Goal: Task Accomplishment & Management: Use online tool/utility

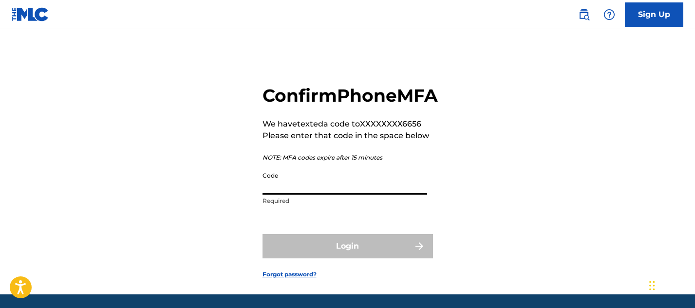
scroll to position [55, 0]
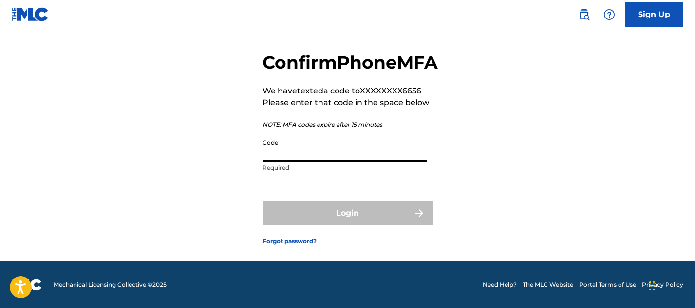
click at [282, 215] on div "Login" at bounding box center [347, 213] width 170 height 24
click at [38, 3] on link at bounding box center [30, 14] width 37 height 29
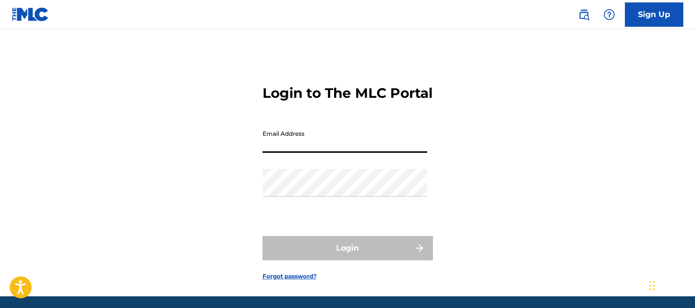
click at [356, 153] on input "Email Address" at bounding box center [344, 139] width 165 height 28
type input "[EMAIL_ADDRESS][DOMAIN_NAME]"
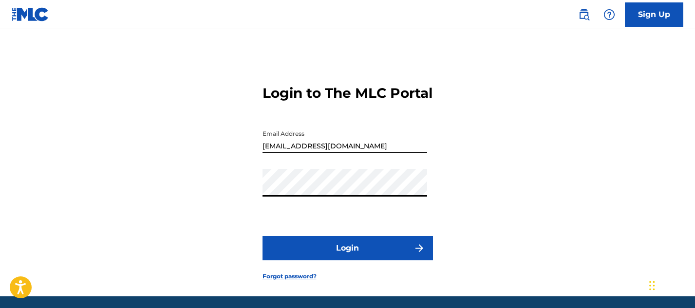
click at [349, 261] on button "Login" at bounding box center [347, 248] width 170 height 24
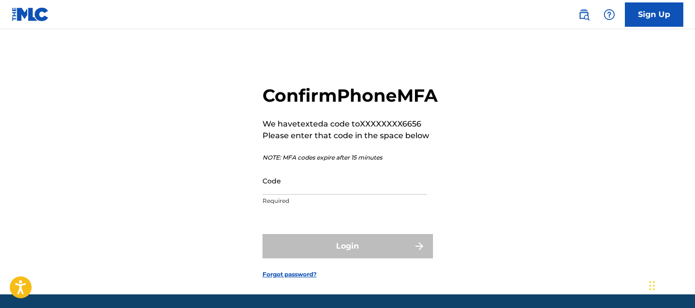
click at [315, 195] on input "Code" at bounding box center [344, 181] width 165 height 28
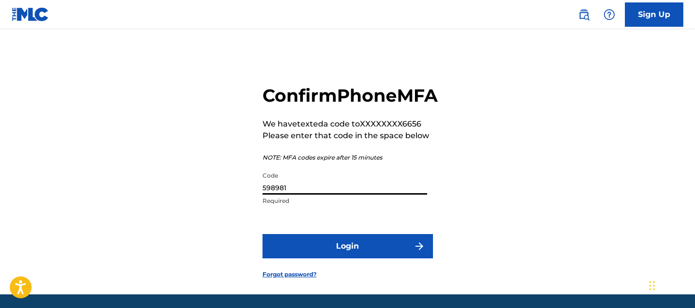
type input "598981"
click at [350, 259] on button "Login" at bounding box center [347, 246] width 170 height 24
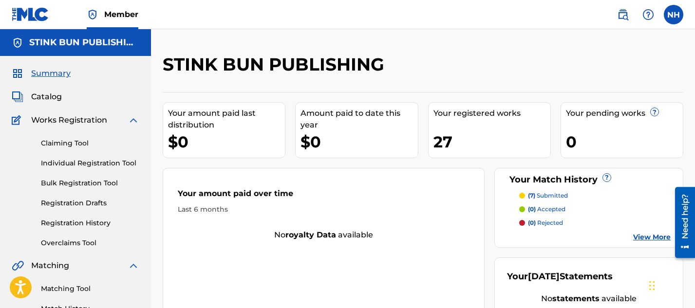
click at [441, 143] on div "27" at bounding box center [491, 142] width 117 height 22
click at [538, 195] on p "(7) submitted" at bounding box center [548, 195] width 40 height 9
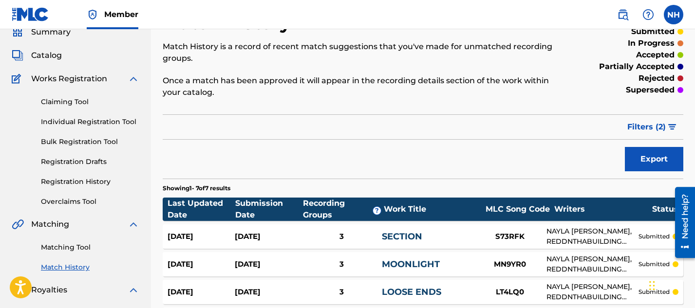
scroll to position [30, 0]
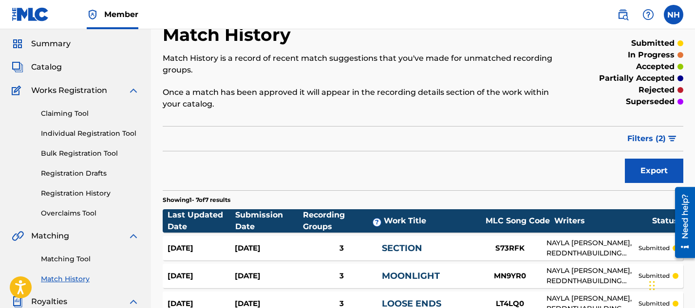
click at [43, 69] on span "Catalog" at bounding box center [46, 67] width 31 height 12
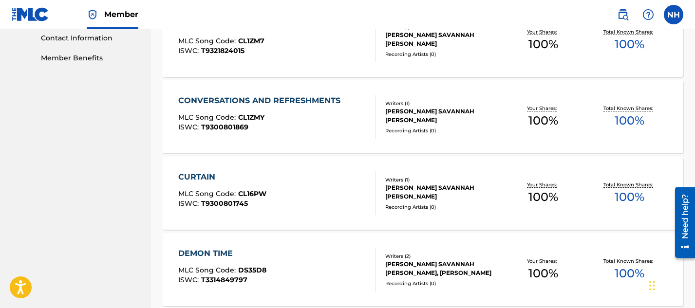
scroll to position [470, 0]
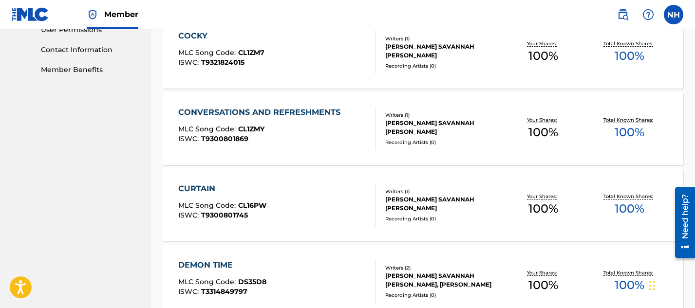
click at [261, 111] on div "CONVERSATIONS AND REFRESHMENTS" at bounding box center [261, 113] width 167 height 12
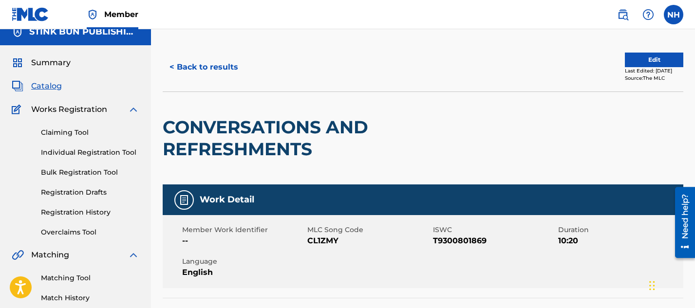
scroll to position [67, 0]
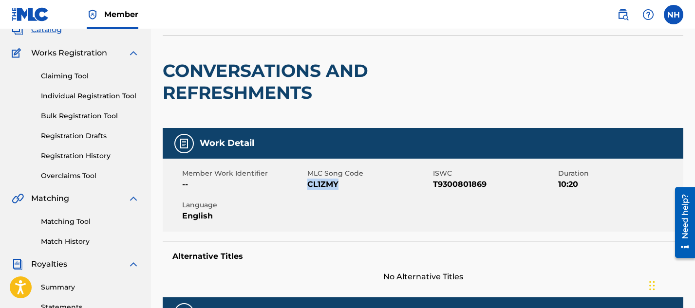
drag, startPoint x: 339, startPoint y: 186, endPoint x: 308, endPoint y: 186, distance: 30.7
click at [308, 186] on span "CL1ZMY" at bounding box center [368, 185] width 123 height 12
copy span "CL1ZMY"
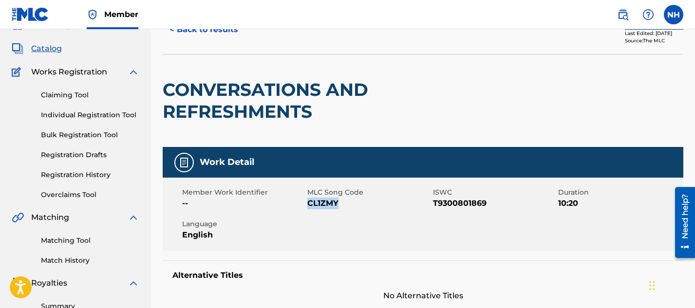
scroll to position [40, 0]
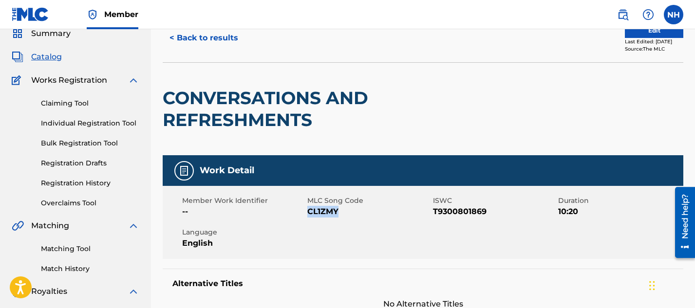
click at [52, 56] on span "Catalog" at bounding box center [46, 57] width 31 height 12
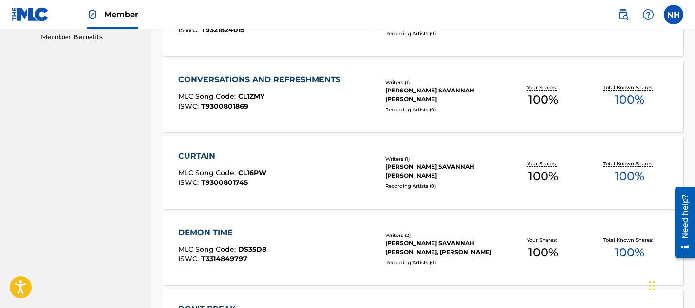
scroll to position [532, 0]
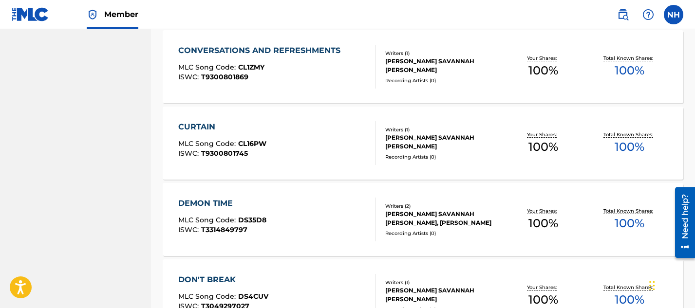
click at [198, 126] on div "CURTAIN" at bounding box center [222, 127] width 88 height 12
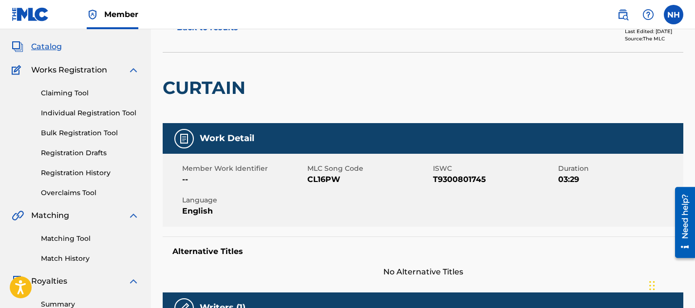
scroll to position [51, 0]
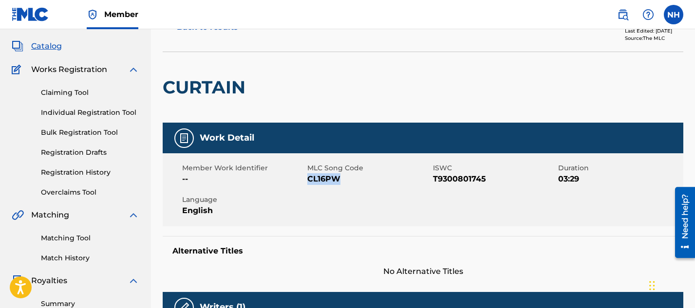
drag, startPoint x: 340, startPoint y: 179, endPoint x: 309, endPoint y: 178, distance: 31.2
click at [309, 178] on span "CL16PW" at bounding box center [368, 179] width 123 height 12
copy span "CL16PW"
click at [69, 90] on link "Claiming Tool" at bounding box center [90, 93] width 98 height 10
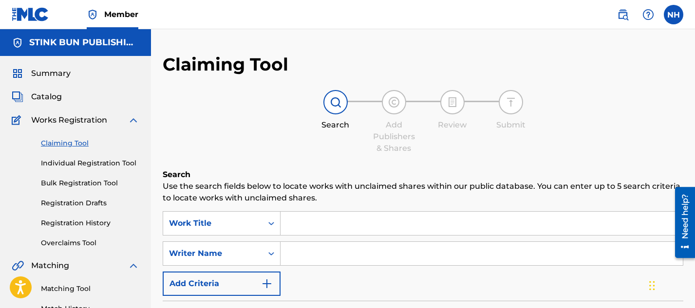
click at [49, 100] on span "Catalog" at bounding box center [46, 97] width 31 height 12
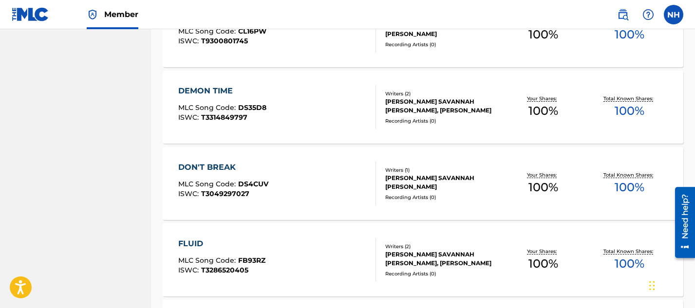
scroll to position [686, 0]
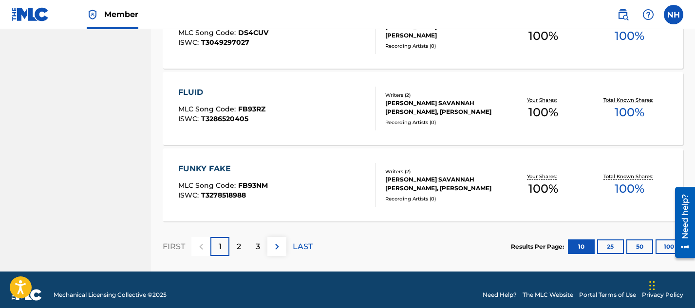
click at [237, 245] on p "2" at bounding box center [239, 247] width 4 height 12
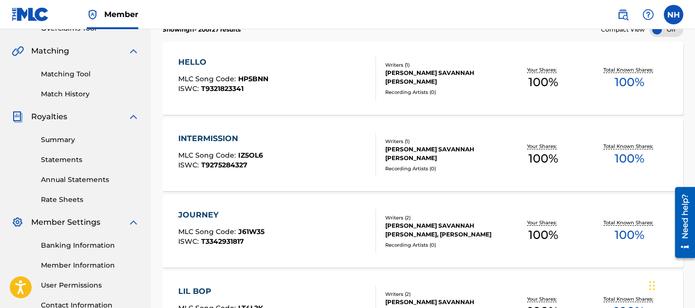
scroll to position [216, 0]
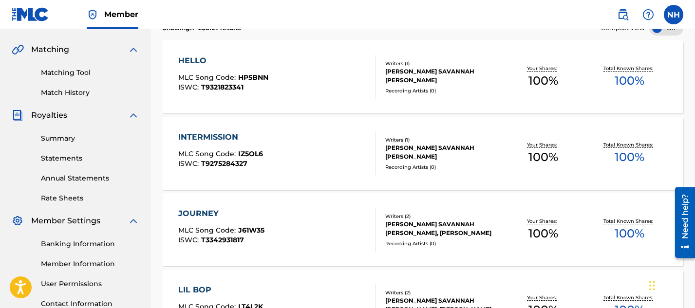
click at [225, 133] on div "INTERMISSION" at bounding box center [220, 137] width 85 height 12
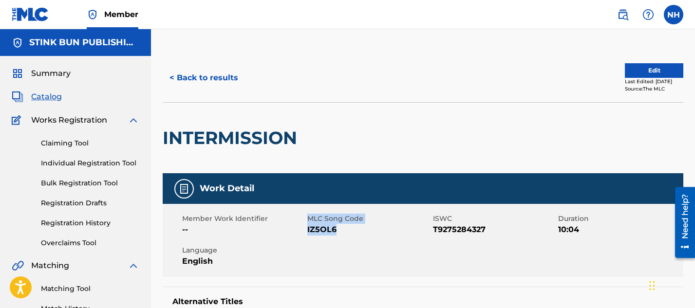
drag, startPoint x: 337, startPoint y: 229, endPoint x: 305, endPoint y: 229, distance: 32.6
click at [305, 229] on div "Member Work Identifier -- MLC Song Code IZ5OL6 ISWC T9275284327 Duration 10:04 …" at bounding box center [423, 240] width 521 height 73
click at [320, 233] on span "IZ5OL6" at bounding box center [368, 230] width 123 height 12
drag, startPoint x: 336, startPoint y: 231, endPoint x: 307, endPoint y: 231, distance: 29.2
click at [307, 231] on span "IZ5OL6" at bounding box center [368, 230] width 123 height 12
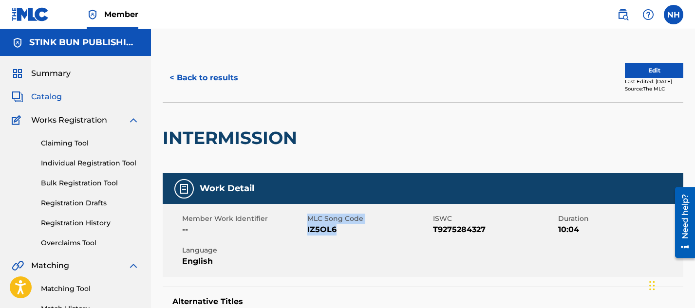
click at [315, 232] on span "IZ5OL6" at bounding box center [368, 230] width 123 height 12
drag, startPoint x: 309, startPoint y: 232, endPoint x: 339, endPoint y: 227, distance: 30.5
click at [339, 227] on span "IZ5OL6" at bounding box center [368, 230] width 123 height 12
click at [338, 227] on span "IZ5OL6" at bounding box center [368, 230] width 123 height 12
drag, startPoint x: 337, startPoint y: 230, endPoint x: 307, endPoint y: 231, distance: 30.7
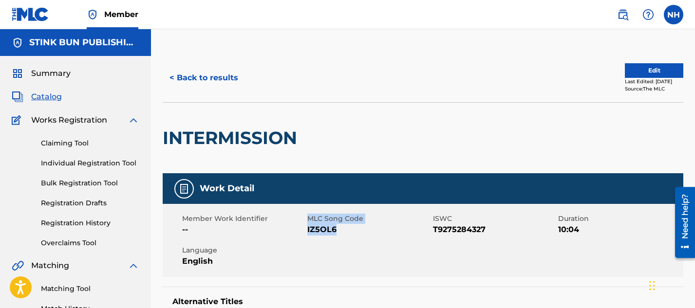
click at [307, 231] on span "IZ5OL6" at bounding box center [368, 230] width 123 height 12
click at [314, 232] on span "IZ5OL6" at bounding box center [368, 230] width 123 height 12
drag, startPoint x: 336, startPoint y: 231, endPoint x: 308, endPoint y: 233, distance: 28.3
click at [308, 233] on span "IZ5OL6" at bounding box center [368, 230] width 123 height 12
copy span "IZ5OL6"
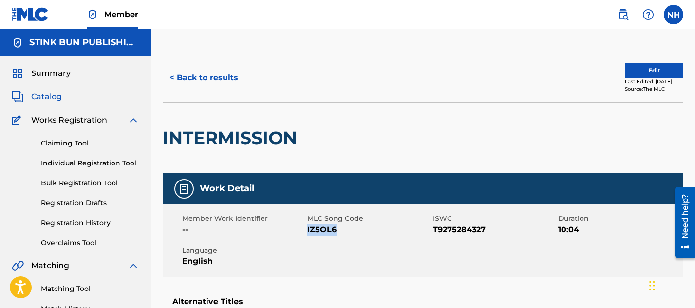
click at [190, 78] on button "< Back to results" at bounding box center [204, 78] width 82 height 24
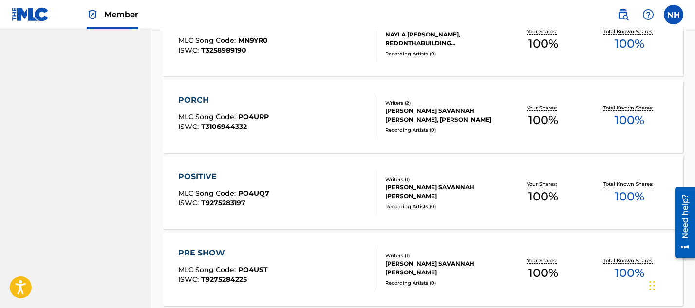
scroll to position [724, 0]
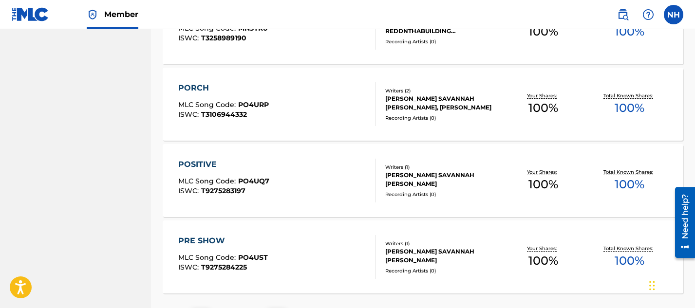
click at [205, 165] on div "POSITIVE" at bounding box center [223, 165] width 91 height 12
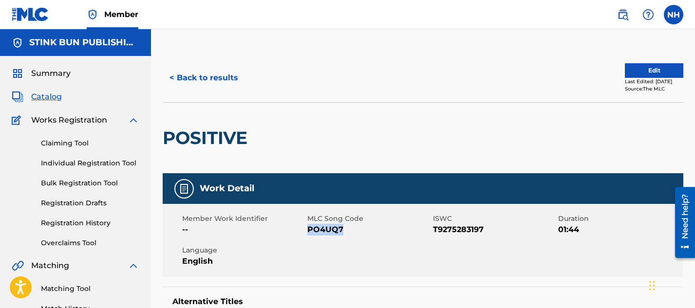
drag, startPoint x: 342, startPoint y: 230, endPoint x: 309, endPoint y: 231, distance: 33.1
click at [309, 231] on span "PO4UQ7" at bounding box center [368, 230] width 123 height 12
copy span "PO4UQ7"
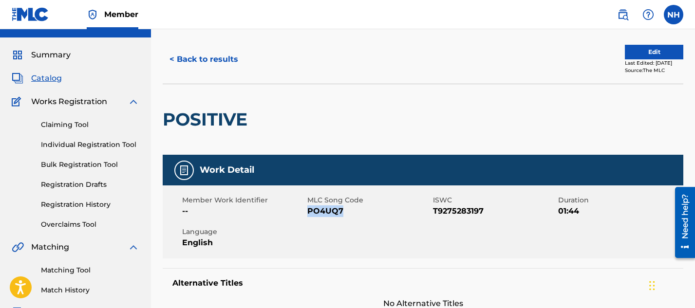
click at [205, 59] on button "< Back to results" at bounding box center [204, 59] width 82 height 24
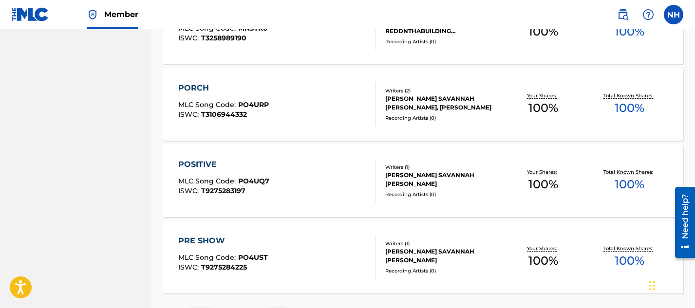
scroll to position [806, 0]
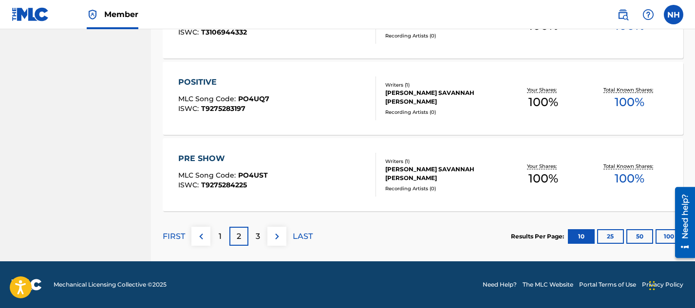
click at [206, 157] on div "PRE SHOW" at bounding box center [223, 159] width 90 height 12
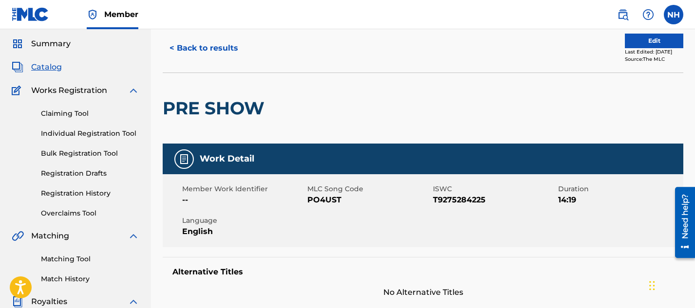
scroll to position [33, 0]
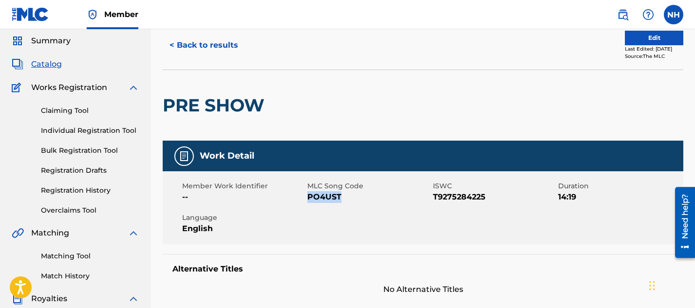
drag, startPoint x: 342, startPoint y: 196, endPoint x: 308, endPoint y: 197, distance: 34.1
click at [308, 197] on span "PO4UST" at bounding box center [368, 197] width 123 height 12
copy span "PO4UST"
click at [201, 45] on button "< Back to results" at bounding box center [204, 45] width 82 height 24
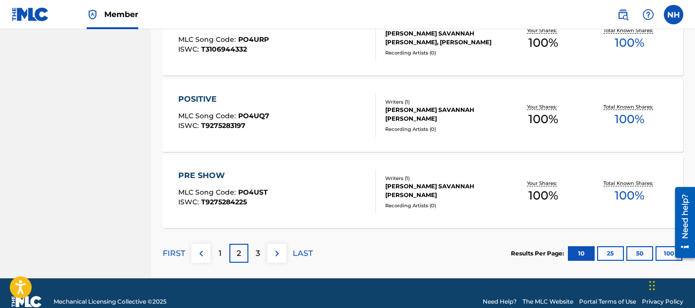
click at [258, 254] on p "3" at bounding box center [258, 254] width 4 height 12
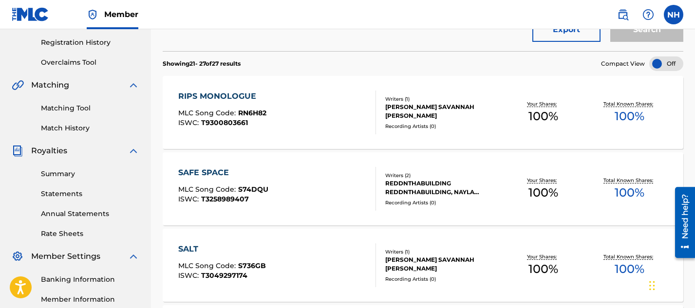
scroll to position [178, 0]
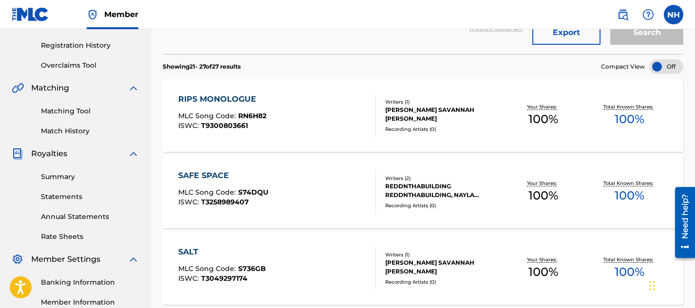
click at [245, 96] on div "RIPS MONOLOGUE" at bounding box center [222, 100] width 88 height 12
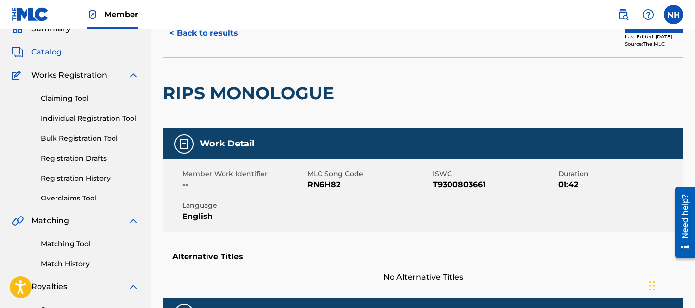
scroll to position [50, 0]
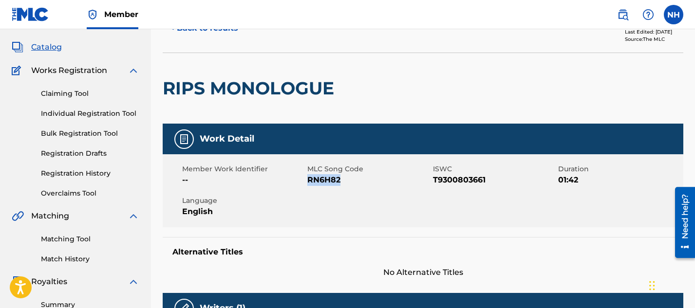
drag, startPoint x: 340, startPoint y: 178, endPoint x: 309, endPoint y: 180, distance: 31.7
click at [309, 180] on span "RN6H82" at bounding box center [368, 180] width 123 height 12
copy span "RN6H82"
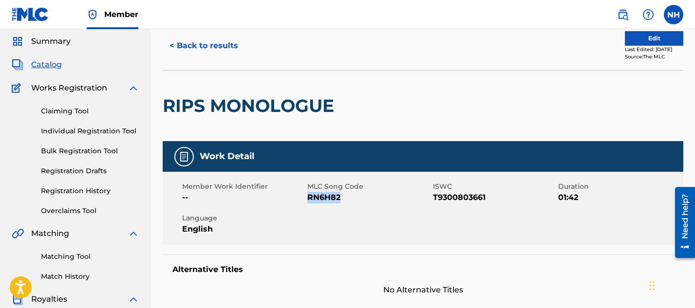
click at [184, 45] on button "< Back to results" at bounding box center [204, 46] width 82 height 24
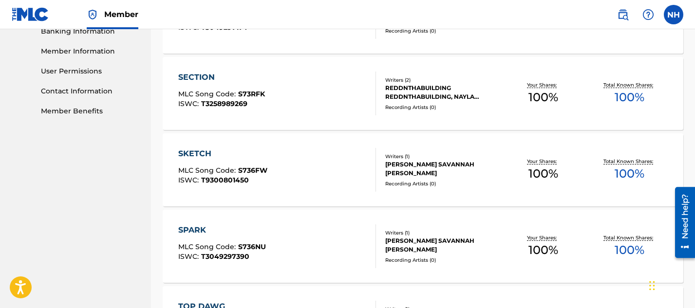
scroll to position [440, 0]
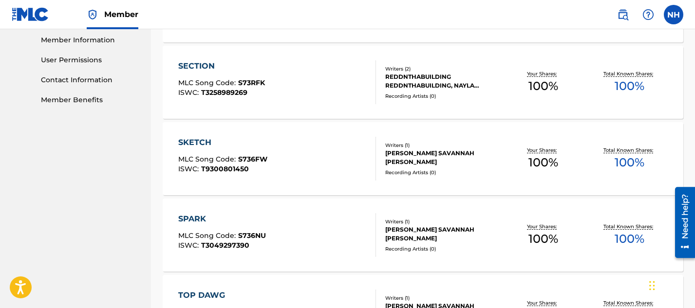
click at [190, 137] on div "SKETCH" at bounding box center [222, 143] width 89 height 12
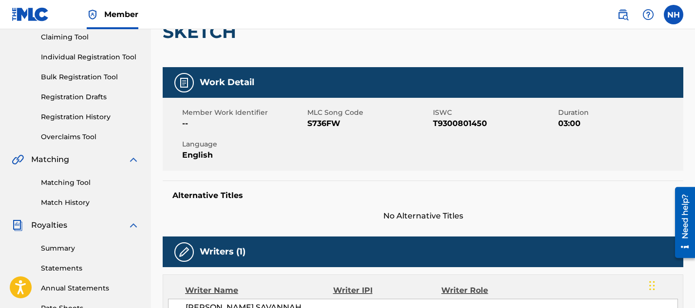
scroll to position [66, 0]
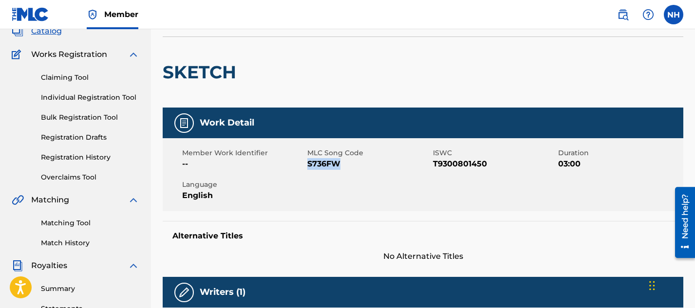
drag, startPoint x: 338, startPoint y: 164, endPoint x: 308, endPoint y: 167, distance: 30.3
click at [308, 167] on span "S736FW" at bounding box center [368, 164] width 123 height 12
copy span "S736FW"
click at [77, 220] on link "Matching Tool" at bounding box center [90, 223] width 98 height 10
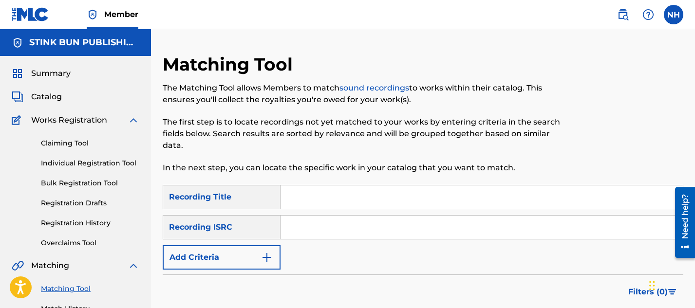
click at [299, 197] on input "Search Form" at bounding box center [482, 197] width 402 height 23
type input "Monster"
click at [312, 231] on input "Search Form" at bounding box center [482, 227] width 402 height 23
paste input "QZMWW2514221"
click at [307, 226] on input "QZMWW2514221" at bounding box center [482, 227] width 402 height 23
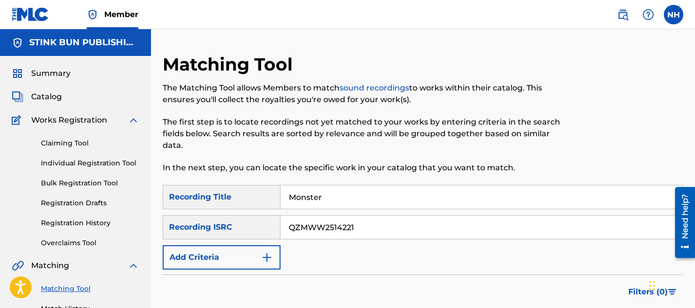
type input "QZMWW2514221"
click at [346, 197] on input "Monster" at bounding box center [482, 197] width 402 height 23
click at [389, 227] on input "QZMWW2514221" at bounding box center [482, 227] width 402 height 23
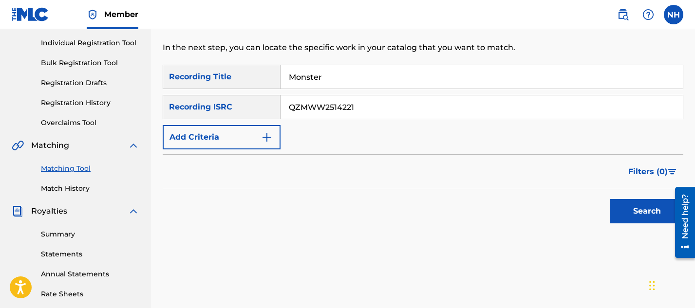
scroll to position [125, 0]
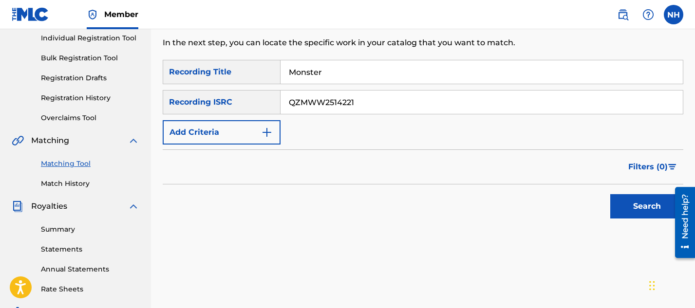
click at [290, 105] on input "QZMWW2514221" at bounding box center [482, 102] width 402 height 23
click at [630, 201] on button "Search" at bounding box center [646, 206] width 73 height 24
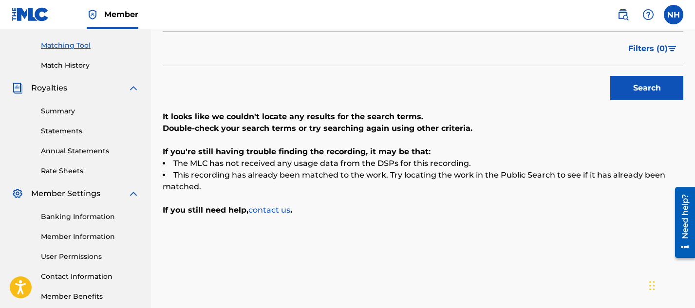
scroll to position [254, 0]
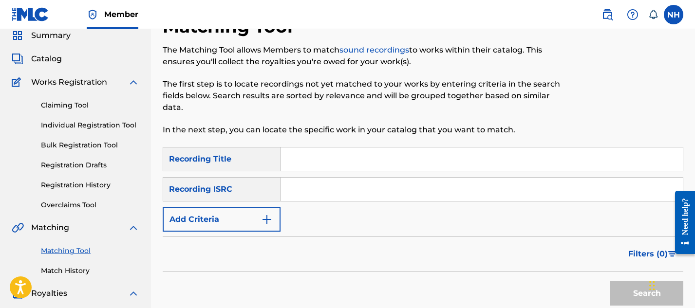
scroll to position [38, 0]
click at [296, 161] on input "Search Form" at bounding box center [482, 158] width 402 height 23
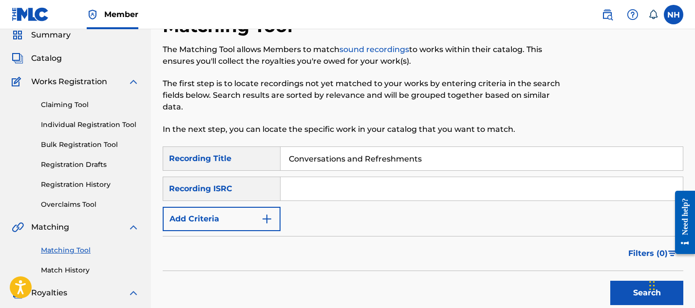
type input "Conversations and Refreshments"
click at [300, 192] on input "Search Form" at bounding box center [482, 188] width 402 height 23
paste input "QZJG51943905"
type input "QZJG51943905"
click at [626, 291] on button "Search" at bounding box center [646, 293] width 73 height 24
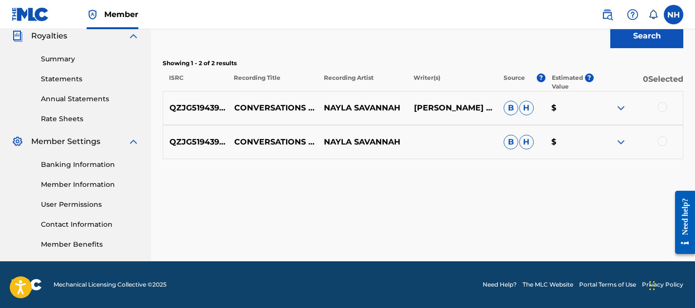
scroll to position [256, 0]
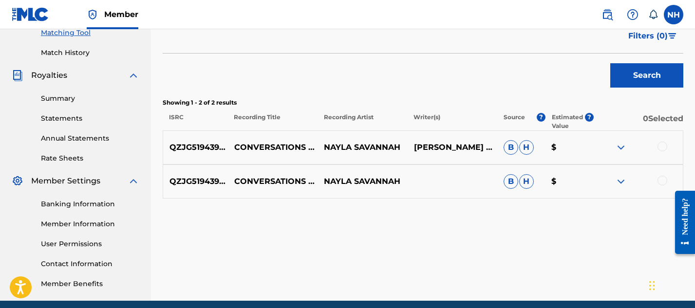
click at [661, 148] on div at bounding box center [662, 147] width 10 height 10
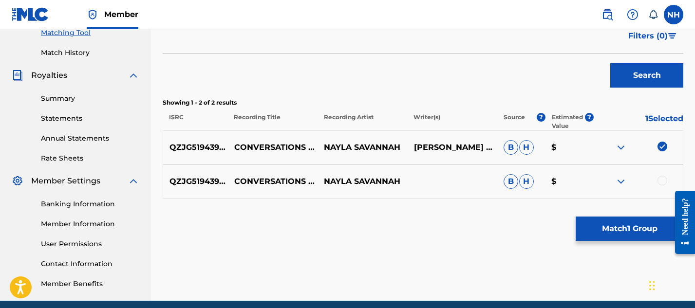
click at [664, 180] on div at bounding box center [662, 181] width 10 height 10
click at [629, 224] on button "Match 2 Groups" at bounding box center [630, 229] width 108 height 24
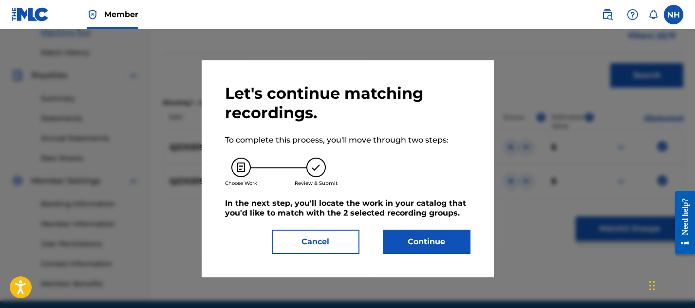
click at [415, 237] on button "Continue" at bounding box center [427, 242] width 88 height 24
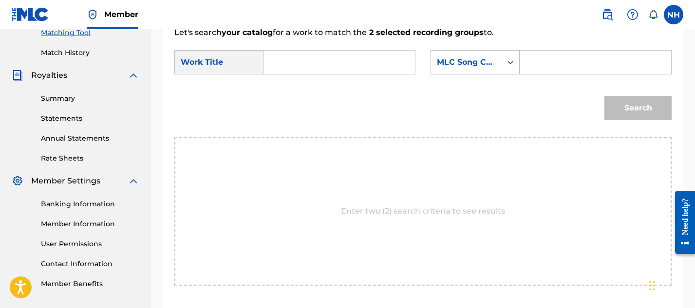
click at [372, 67] on input "Search Form" at bounding box center [339, 62] width 135 height 23
click at [366, 85] on form "SearchWithCriteria62d39e09-9b40-4871-b7ec-4cdcd2b940e7 Work Title Conve SearchW…" at bounding box center [422, 87] width 497 height 98
click at [329, 62] on input "Conve" at bounding box center [339, 62] width 135 height 23
click at [289, 87] on strong "conversations" at bounding box center [308, 83] width 57 height 9
type input "conversations and refreshments"
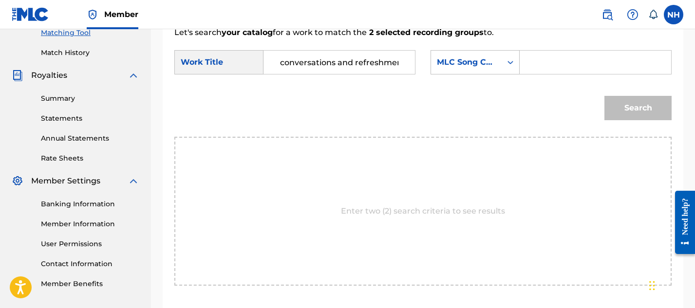
click at [404, 58] on input "conversations and refreshments" at bounding box center [339, 62] width 135 height 23
click at [397, 62] on input "conversations and refreshments" at bounding box center [339, 62] width 135 height 23
click at [368, 65] on input "conversations and refreshments" at bounding box center [339, 62] width 135 height 23
click at [347, 64] on input "conversations and refreshments" at bounding box center [339, 62] width 135 height 23
click at [372, 65] on input "conversations and refreshments" at bounding box center [339, 62] width 135 height 23
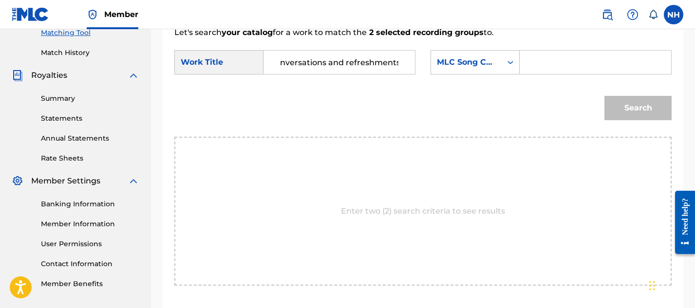
scroll to position [0, 0]
click at [536, 59] on input "Search Form" at bounding box center [595, 62] width 135 height 23
paste input "CL1ZMY"
type input "CL1ZMY"
click at [631, 113] on button "Search" at bounding box center [637, 108] width 67 height 24
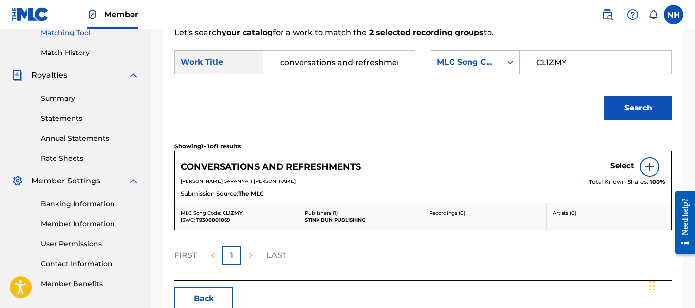
scroll to position [312, 0]
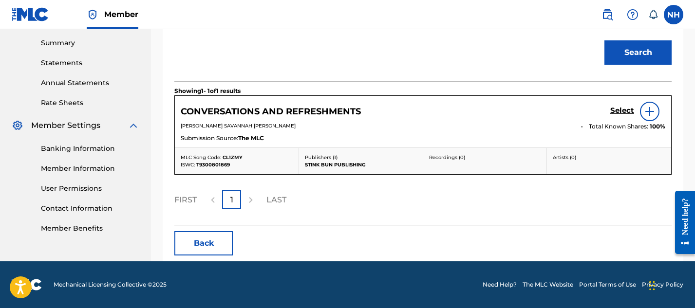
click at [618, 108] on h5 "Select" at bounding box center [622, 110] width 24 height 9
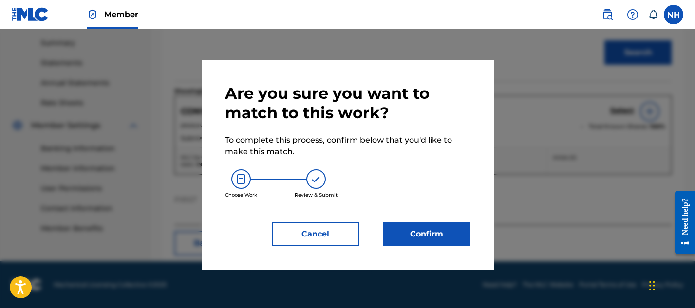
click at [403, 231] on button "Confirm" at bounding box center [427, 234] width 88 height 24
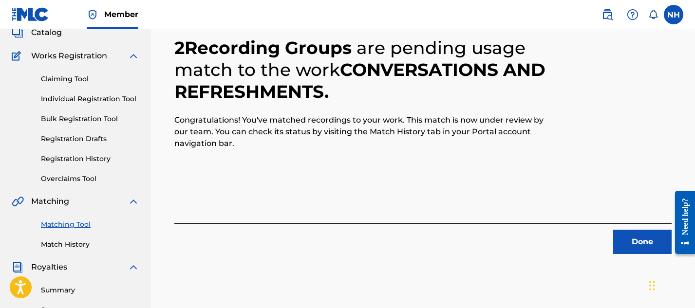
scroll to position [91, 0]
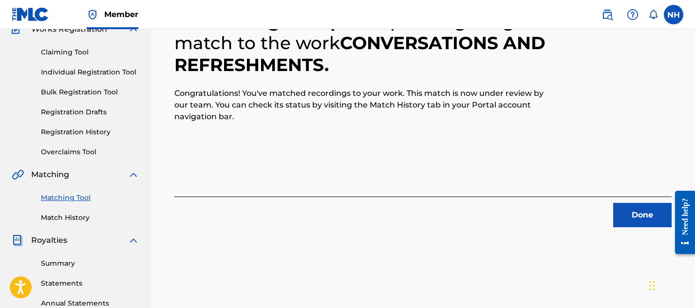
click at [631, 216] on button "Done" at bounding box center [642, 215] width 58 height 24
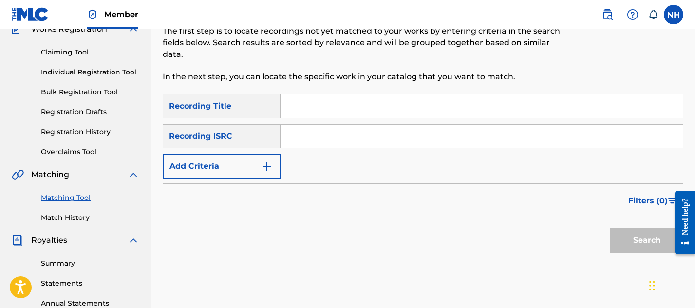
click at [73, 194] on link "Matching Tool" at bounding box center [90, 198] width 98 height 10
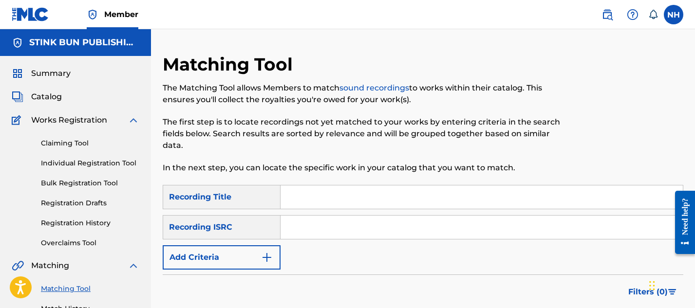
click at [311, 199] on input "Search Form" at bounding box center [482, 197] width 402 height 23
type input "Curtain"
click at [328, 238] on input "Search Form" at bounding box center [482, 227] width 402 height 23
paste input "QZJG51943908"
type input "QZJG51943908"
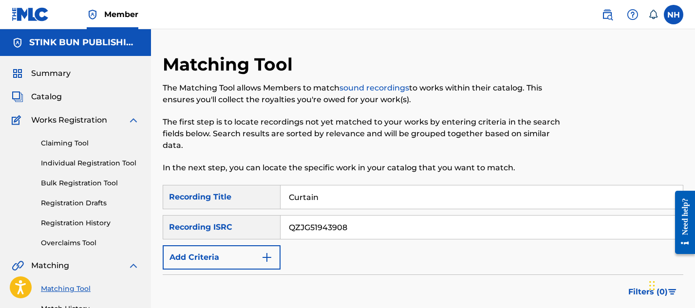
click at [375, 248] on div "SearchWithCriteriadc913f12-7941-47b7-94d8-037c87254ea8 Recording Title Curtain …" at bounding box center [423, 227] width 521 height 85
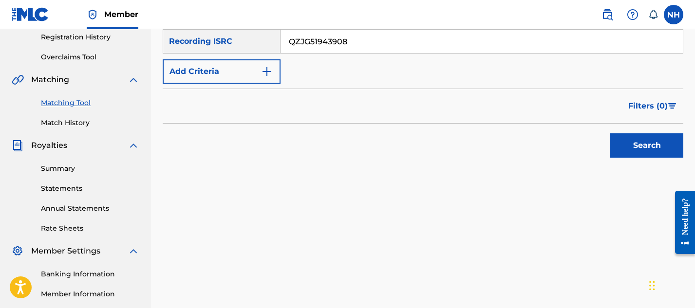
scroll to position [198, 0]
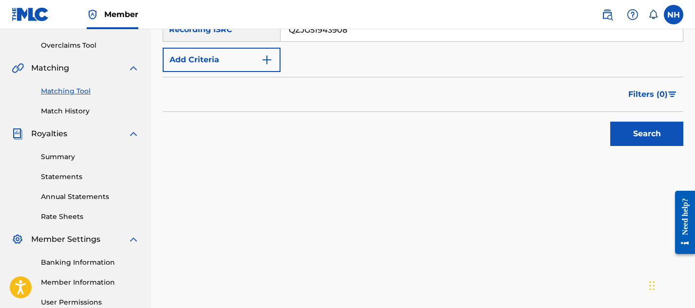
click at [630, 136] on button "Search" at bounding box center [646, 134] width 73 height 24
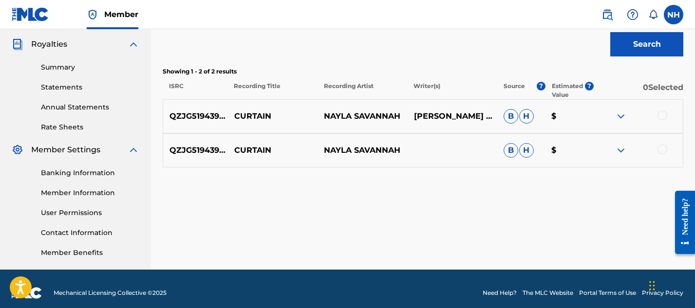
scroll to position [296, 0]
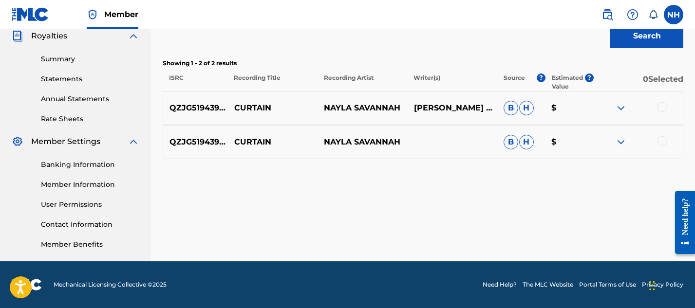
click at [666, 111] on div at bounding box center [638, 108] width 90 height 12
click at [661, 112] on div at bounding box center [662, 107] width 10 height 10
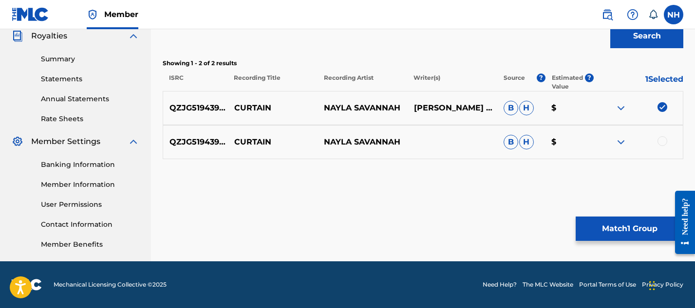
click at [663, 142] on div at bounding box center [662, 141] width 10 height 10
click at [592, 224] on button "Match 2 Groups" at bounding box center [630, 229] width 108 height 24
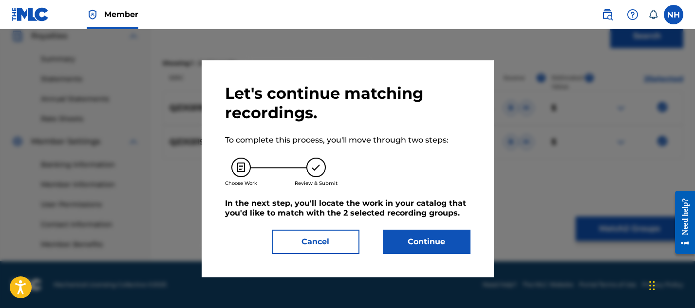
click at [414, 260] on div "Let's continue matching recordings. To complete this process, you'll move throu…" at bounding box center [348, 168] width 292 height 217
click at [393, 239] on button "Continue" at bounding box center [427, 242] width 88 height 24
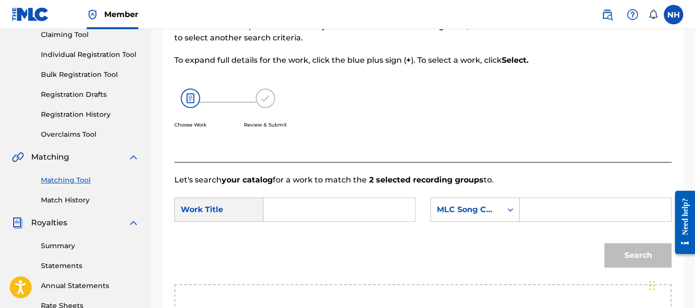
scroll to position [183, 0]
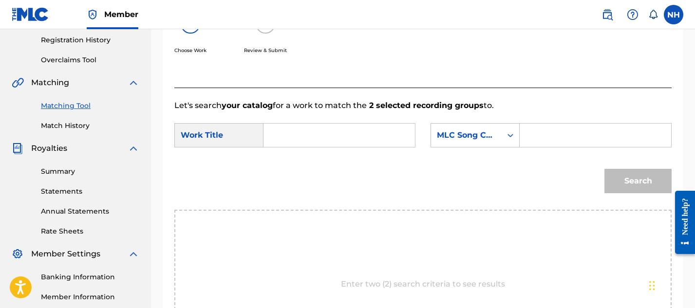
click at [333, 124] on input "Search Form" at bounding box center [339, 135] width 135 height 23
type input "Curtain"
click at [547, 129] on input "Search Form" at bounding box center [595, 135] width 135 height 23
paste input "CL16PW"
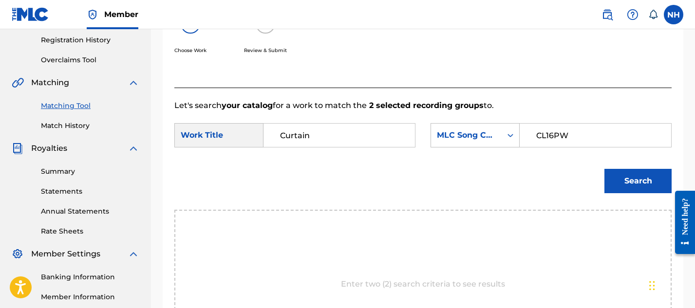
type input "CL16PW"
click at [619, 182] on button "Search" at bounding box center [637, 181] width 67 height 24
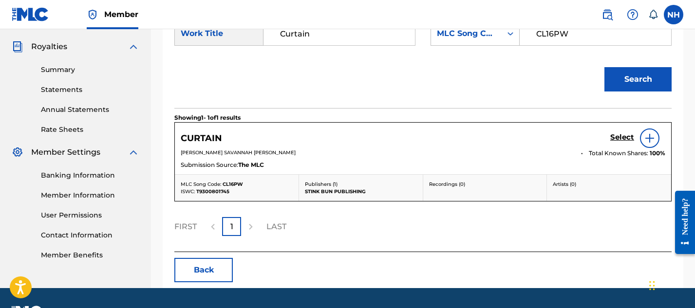
scroll to position [286, 0]
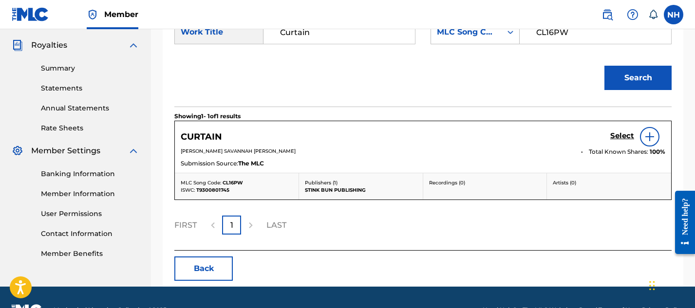
click at [620, 133] on h5 "Select" at bounding box center [622, 135] width 24 height 9
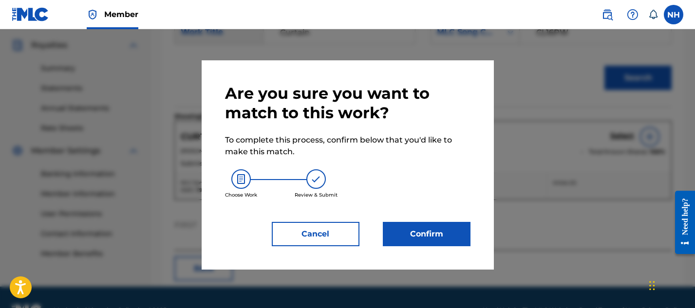
click at [403, 233] on button "Confirm" at bounding box center [427, 234] width 88 height 24
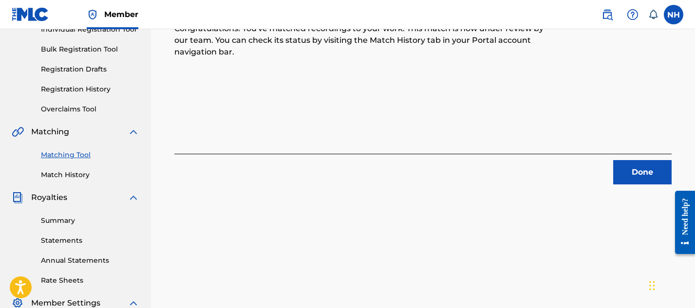
scroll to position [105, 0]
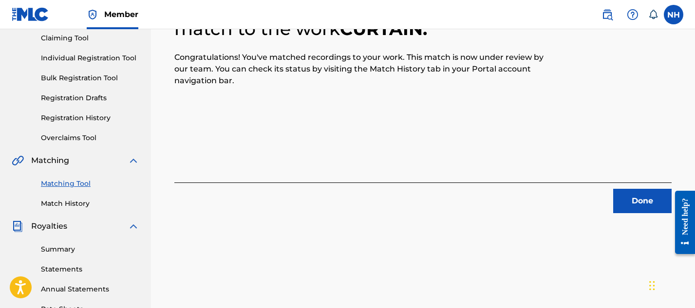
click at [632, 204] on button "Done" at bounding box center [642, 201] width 58 height 24
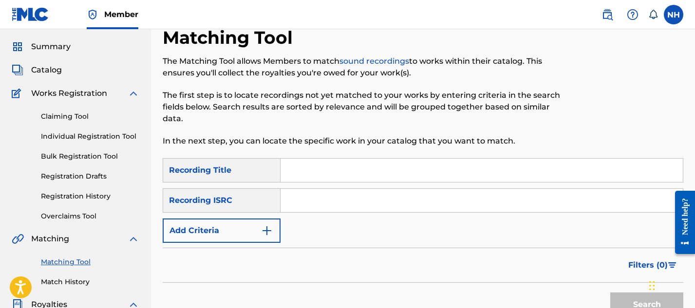
scroll to position [26, 0]
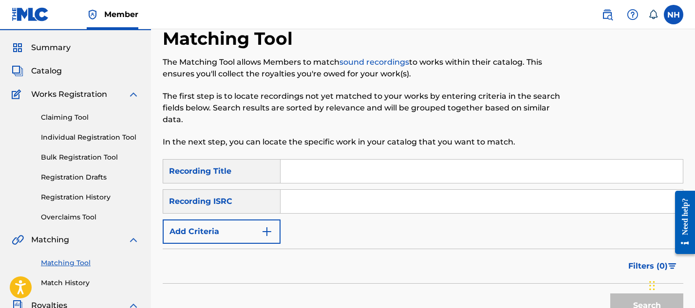
click at [314, 172] on input "Search Form" at bounding box center [482, 171] width 402 height 23
type input "Intermission"
paste input "QZJG51943904"
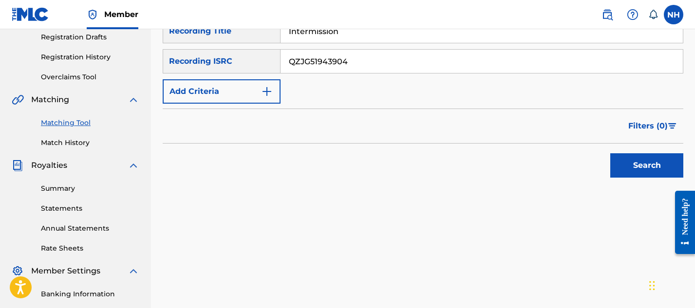
scroll to position [182, 0]
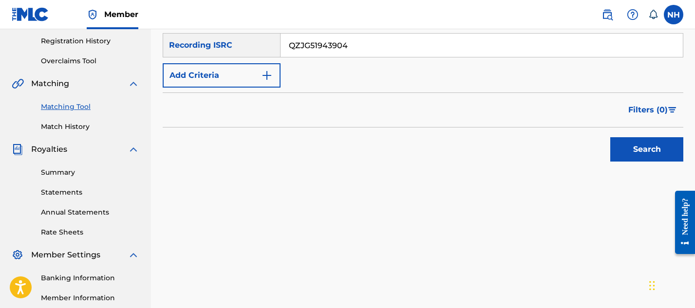
type input "QZJG51943904"
click at [629, 155] on button "Search" at bounding box center [646, 149] width 73 height 24
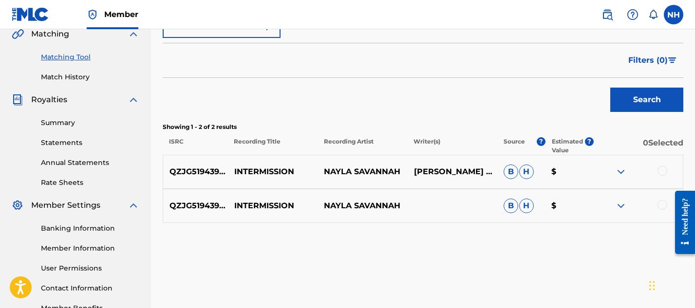
scroll to position [253, 0]
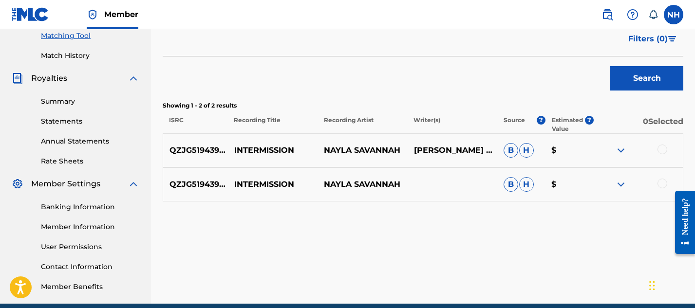
click at [510, 151] on span "B" at bounding box center [511, 150] width 15 height 15
click at [668, 150] on div at bounding box center [638, 151] width 90 height 12
click at [660, 150] on div at bounding box center [662, 150] width 10 height 10
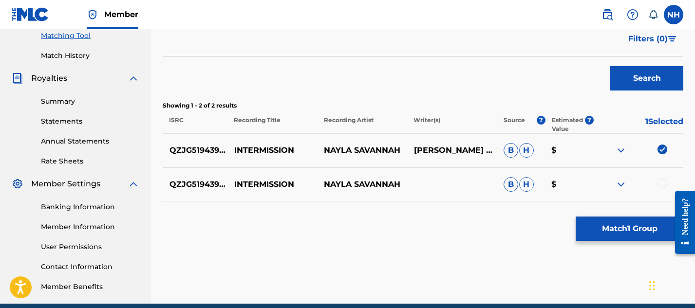
click at [662, 186] on div at bounding box center [662, 184] width 10 height 10
click at [640, 224] on button "Match 2 Groups" at bounding box center [630, 229] width 108 height 24
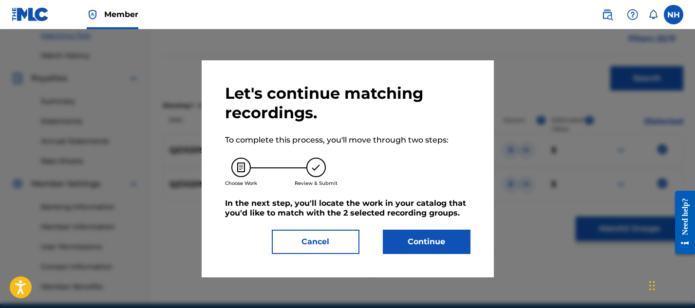
click at [295, 243] on button "Cancel" at bounding box center [316, 242] width 88 height 24
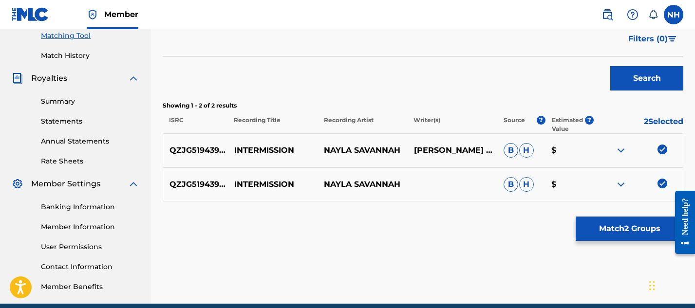
click at [525, 148] on span "H" at bounding box center [526, 150] width 15 height 15
click at [620, 182] on img at bounding box center [621, 185] width 12 height 12
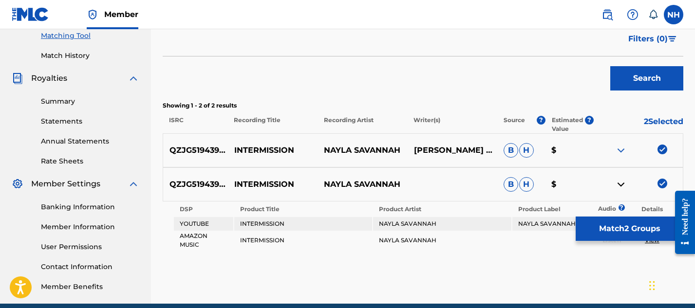
scroll to position [296, 0]
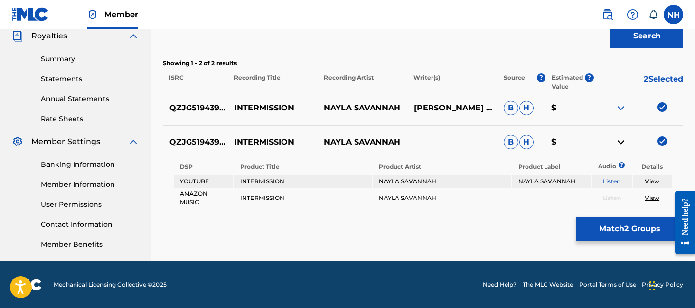
click at [620, 107] on img at bounding box center [621, 108] width 12 height 12
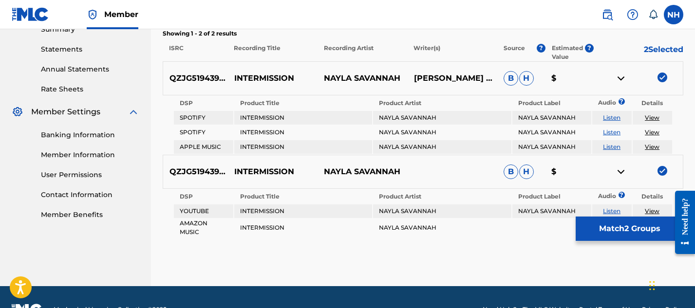
scroll to position [330, 0]
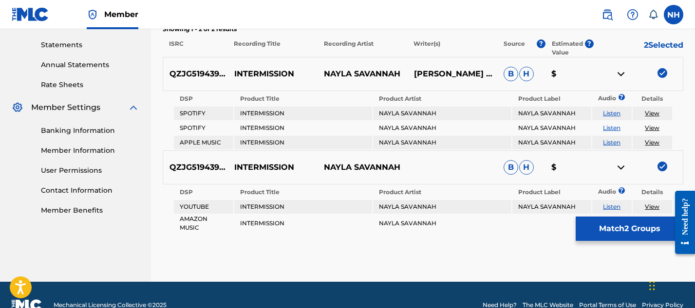
click at [603, 230] on button "Match 2 Groups" at bounding box center [630, 229] width 108 height 24
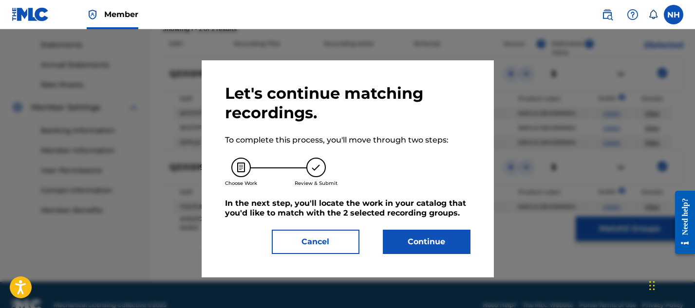
click at [428, 240] on button "Continue" at bounding box center [427, 242] width 88 height 24
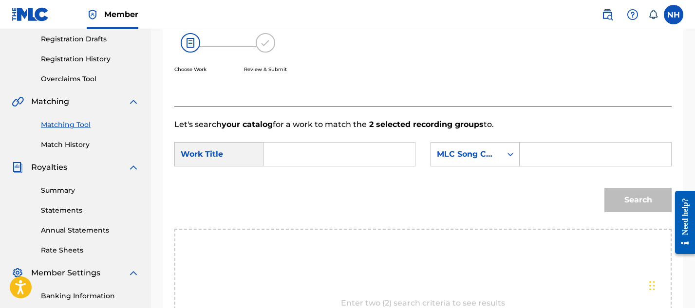
scroll to position [164, 0]
click at [319, 160] on input "Search Form" at bounding box center [339, 154] width 135 height 23
click at [289, 175] on strong "intermi" at bounding box center [295, 176] width 30 height 9
type input "intermission"
click at [574, 152] on input "Search Form" at bounding box center [595, 154] width 135 height 23
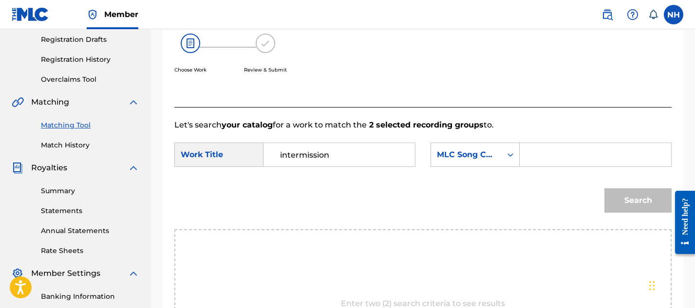
paste input "IZ5OL6"
type input "IZ5OL6"
click at [632, 201] on button "Search" at bounding box center [637, 200] width 67 height 24
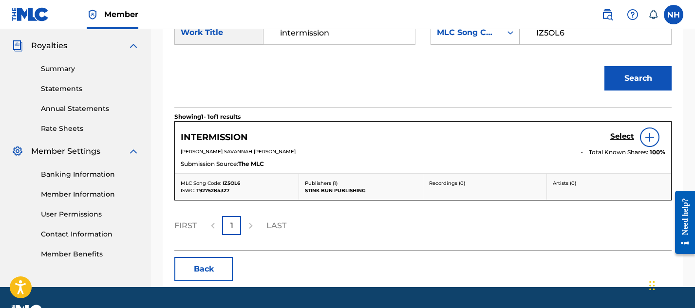
scroll to position [298, 0]
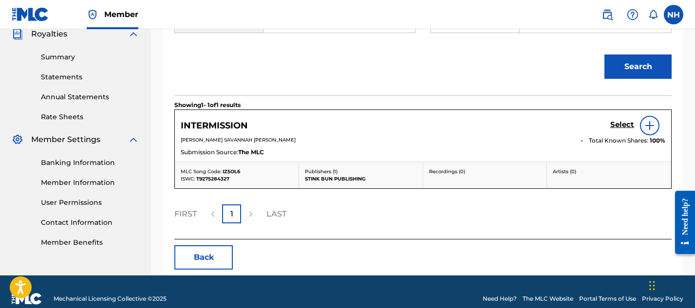
click at [620, 127] on h5 "Select" at bounding box center [622, 124] width 24 height 9
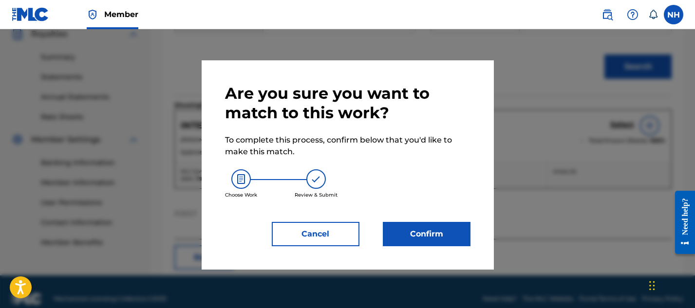
click at [410, 228] on button "Confirm" at bounding box center [427, 234] width 88 height 24
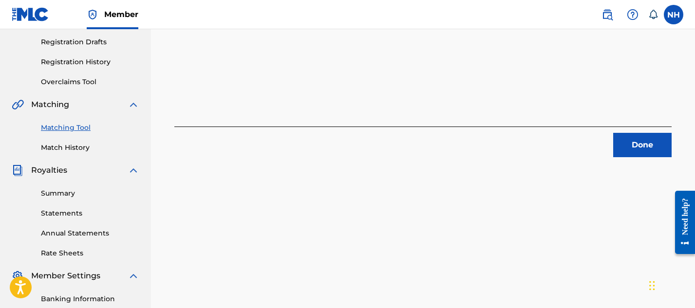
scroll to position [182, 0]
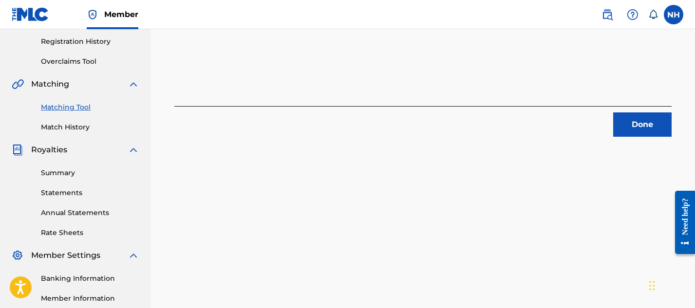
click at [640, 118] on button "Done" at bounding box center [642, 124] width 58 height 24
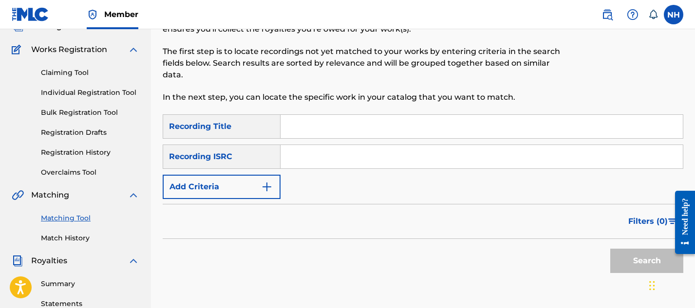
scroll to position [0, 0]
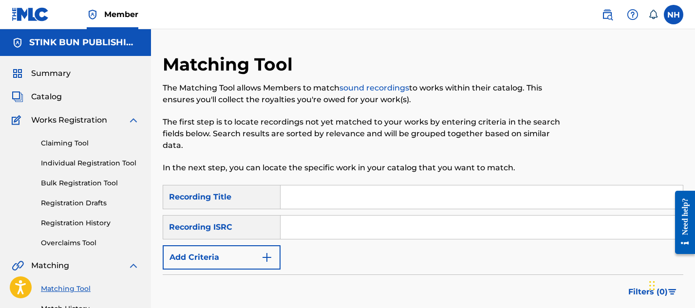
click at [301, 202] on input "Search Form" at bounding box center [482, 197] width 402 height 23
type input "Positive"
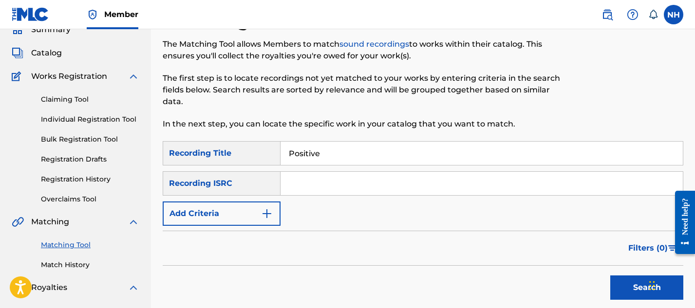
click at [305, 187] on input "Search Form" at bounding box center [482, 183] width 402 height 23
paste input "QZJG51943903"
type input "QZJG51943903"
click at [627, 288] on button "Search" at bounding box center [646, 288] width 73 height 24
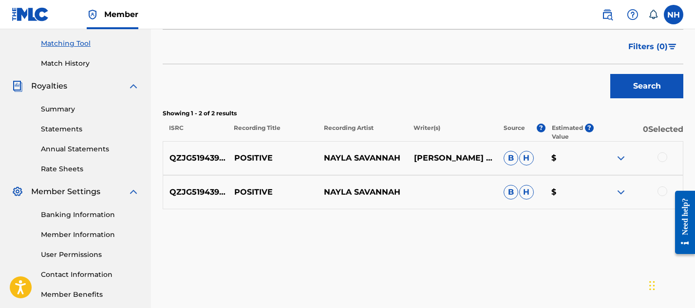
scroll to position [246, 0]
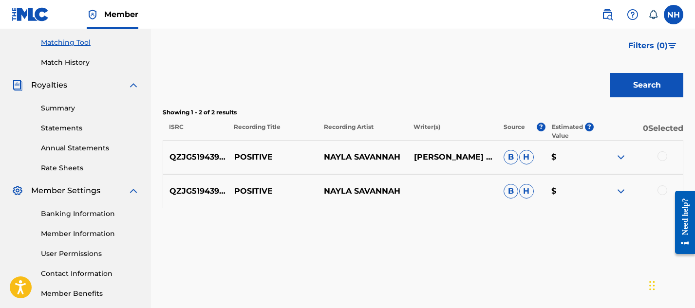
click at [515, 155] on span "B" at bounding box center [511, 157] width 15 height 15
click at [510, 156] on span "B" at bounding box center [511, 157] width 15 height 15
click at [660, 157] on div at bounding box center [662, 156] width 10 height 10
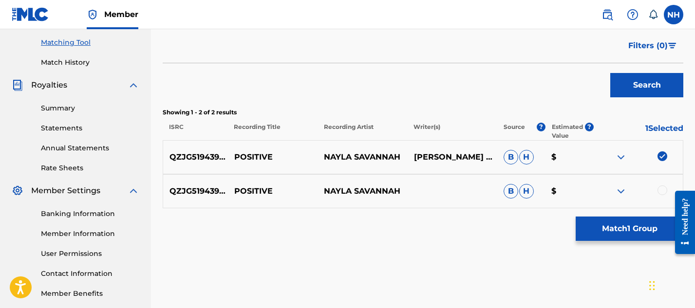
click at [662, 187] on div at bounding box center [662, 191] width 10 height 10
click at [627, 234] on button "Match 2 Groups" at bounding box center [630, 229] width 108 height 24
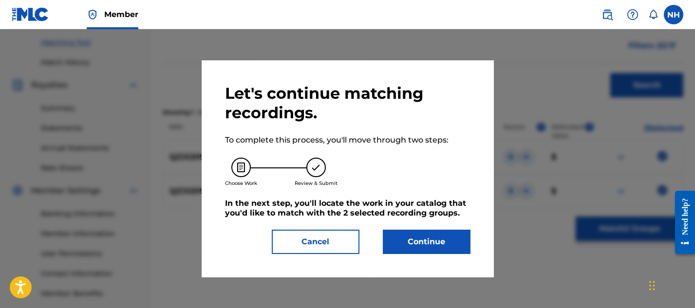
click at [410, 232] on button "Continue" at bounding box center [427, 242] width 88 height 24
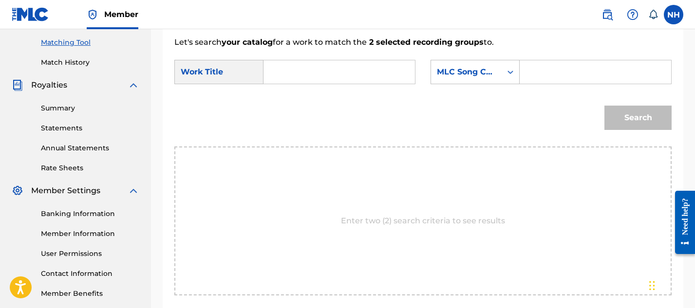
click at [322, 80] on input "Search Form" at bounding box center [339, 71] width 135 height 23
type input "Positive"
click at [543, 70] on input "Search Form" at bounding box center [595, 71] width 135 height 23
paste input "PO4UQ7"
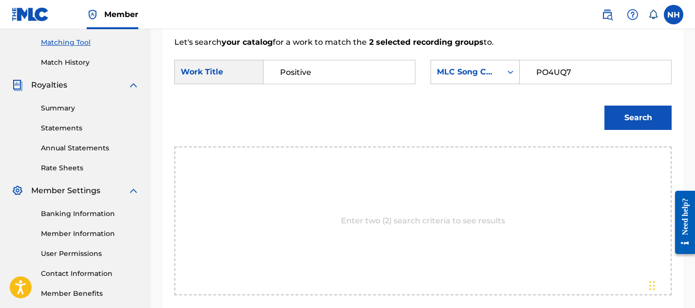
type input "PO4UQ7"
click at [653, 112] on button "Search" at bounding box center [637, 118] width 67 height 24
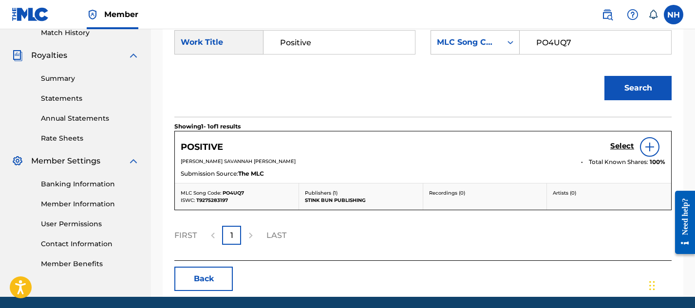
scroll to position [279, 0]
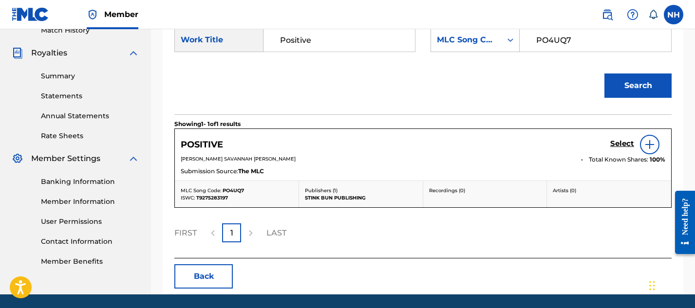
click at [625, 142] on h5 "Select" at bounding box center [622, 143] width 24 height 9
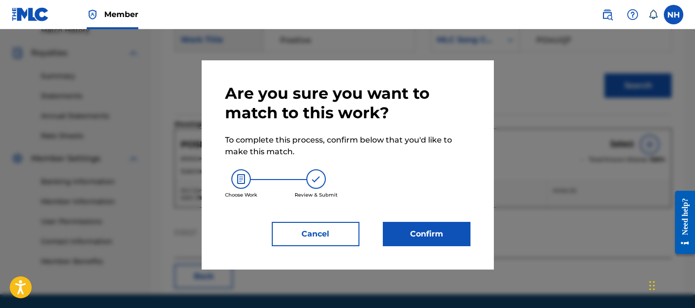
click at [421, 230] on button "Confirm" at bounding box center [427, 234] width 88 height 24
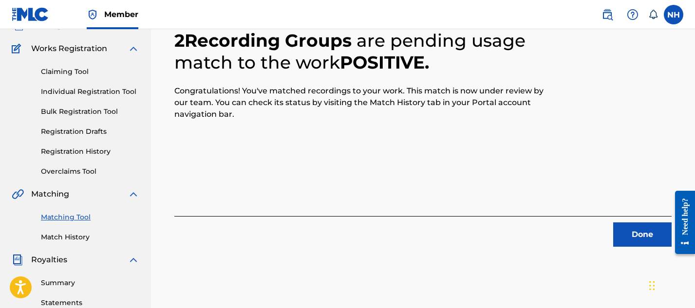
scroll to position [66, 0]
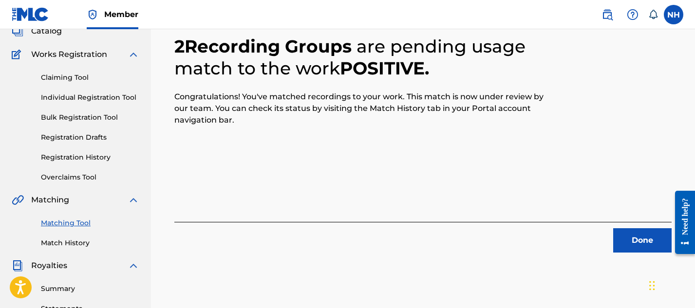
click at [625, 243] on button "Done" at bounding box center [642, 240] width 58 height 24
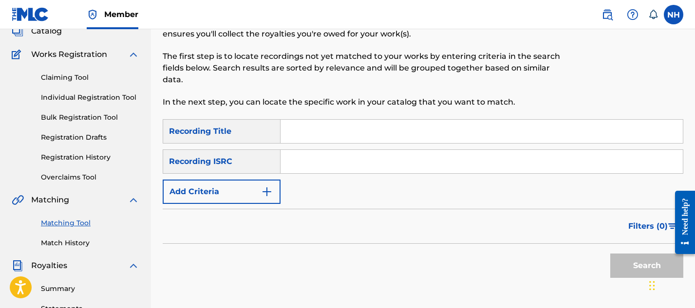
click at [329, 129] on input "Search Form" at bounding box center [482, 131] width 402 height 23
type input "Pre Show"
click at [309, 157] on input "Search Form" at bounding box center [482, 161] width 402 height 23
paste input "QZJG51943902"
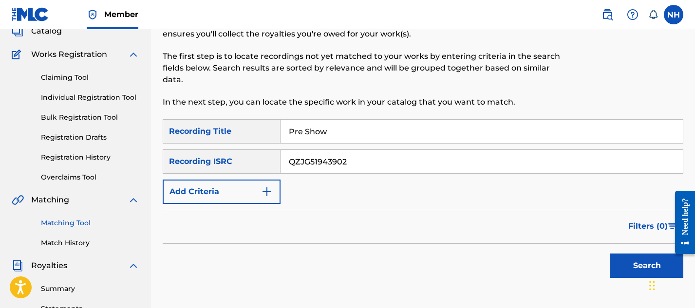
type input "QZJG51943902"
click at [638, 259] on button "Search" at bounding box center [646, 266] width 73 height 24
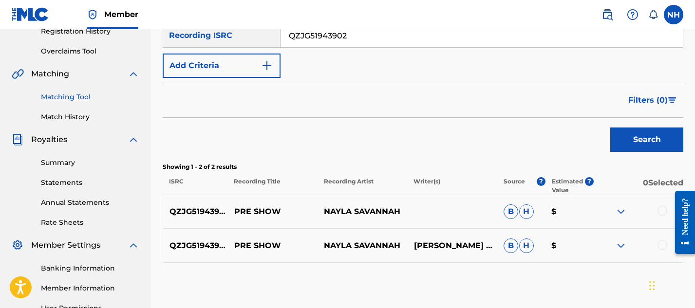
scroll to position [244, 0]
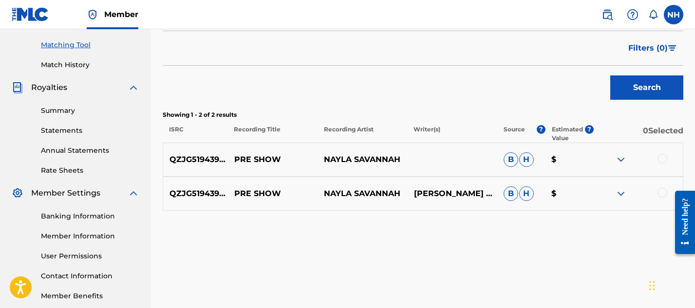
click at [658, 158] on div at bounding box center [662, 159] width 10 height 10
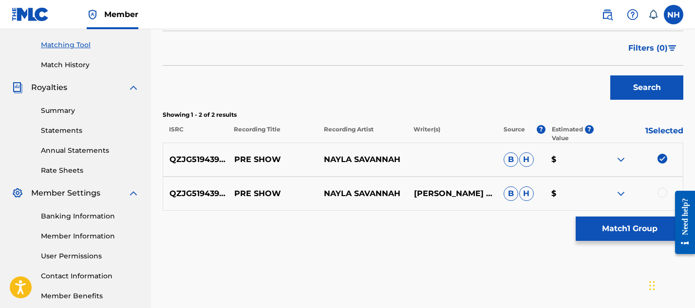
click at [668, 193] on iframe at bounding box center [681, 223] width 27 height 78
click at [659, 193] on div at bounding box center [662, 193] width 10 height 10
click at [632, 225] on button "Match 2 Groups" at bounding box center [630, 229] width 108 height 24
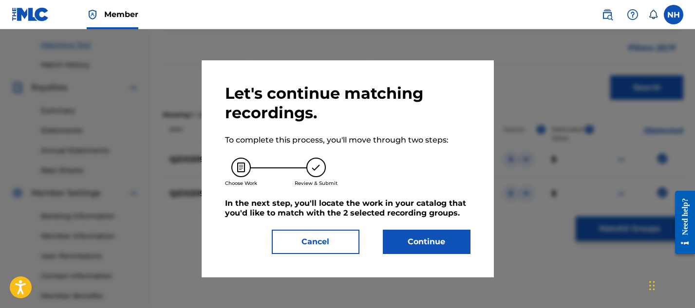
click at [431, 241] on button "Continue" at bounding box center [427, 242] width 88 height 24
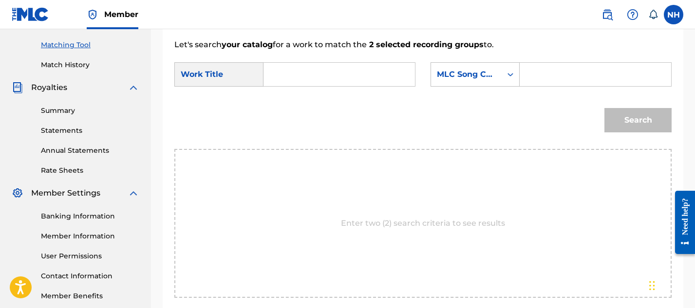
click at [336, 65] on input "Search Form" at bounding box center [339, 74] width 135 height 23
click at [277, 98] on div "pre s how" at bounding box center [280, 102] width 17 height 29
type input "pre show"
click at [540, 78] on input "Search Form" at bounding box center [595, 74] width 135 height 23
paste input "PO4UST"
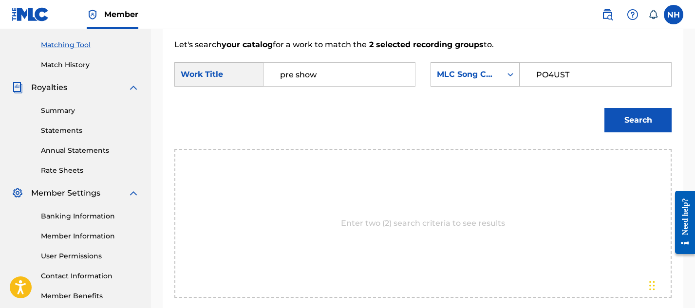
type input "PO4UST"
click at [631, 119] on button "Search" at bounding box center [637, 120] width 67 height 24
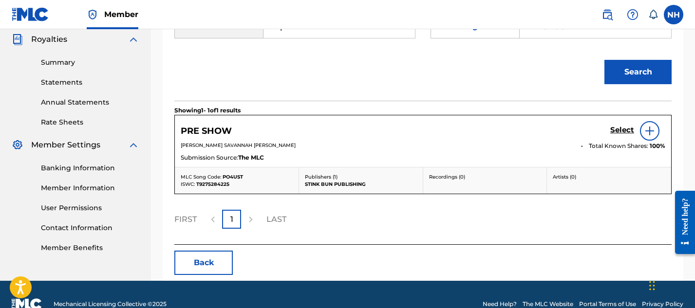
scroll to position [299, 0]
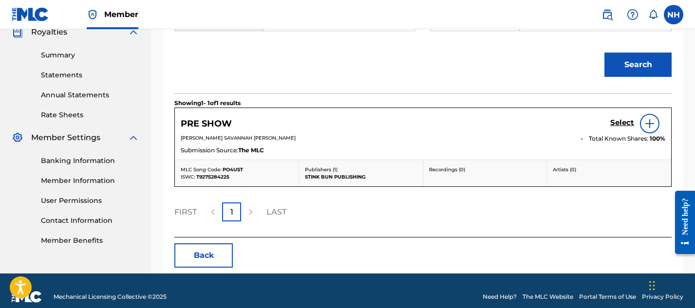
click at [613, 123] on h5 "Select" at bounding box center [622, 122] width 24 height 9
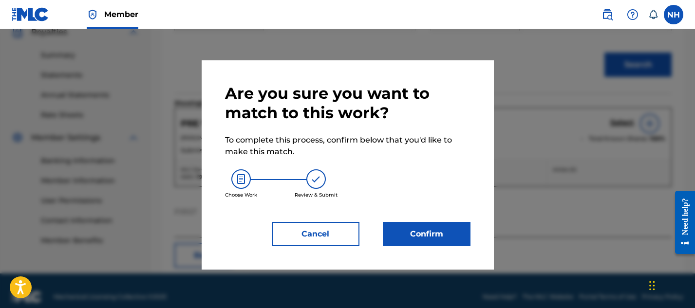
click at [432, 239] on button "Confirm" at bounding box center [427, 234] width 88 height 24
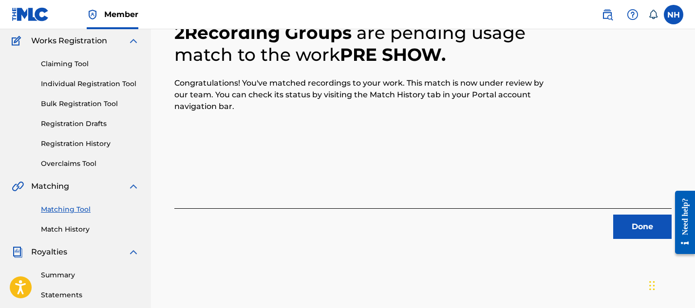
scroll to position [0, 0]
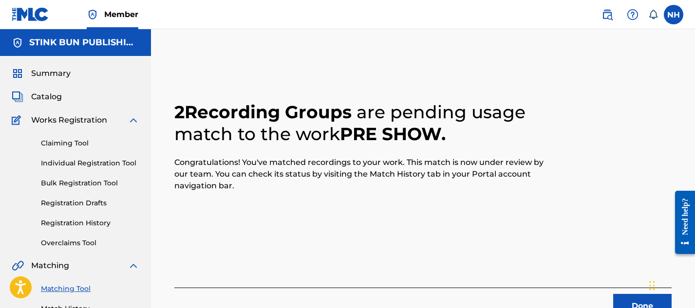
click at [68, 288] on link "Matching Tool" at bounding box center [90, 289] width 98 height 10
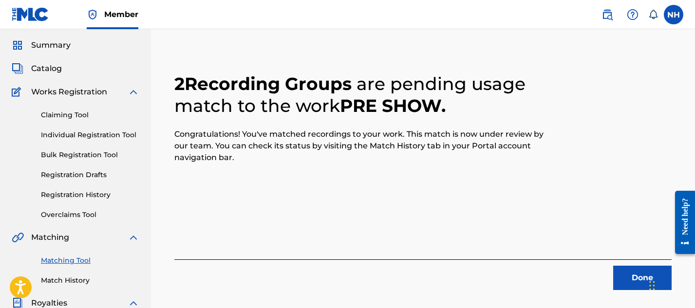
click at [65, 262] on link "Matching Tool" at bounding box center [90, 261] width 98 height 10
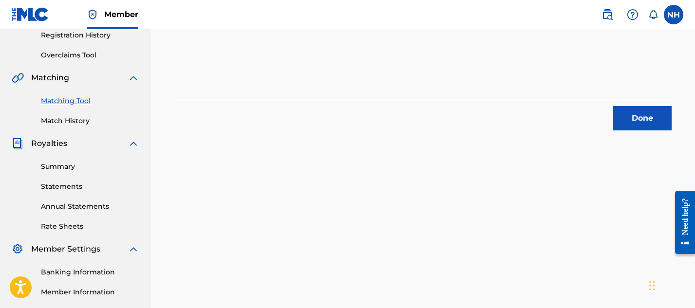
scroll to position [206, 0]
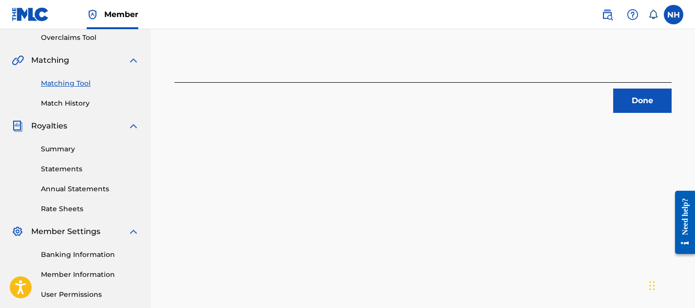
click at [635, 103] on button "Done" at bounding box center [642, 101] width 58 height 24
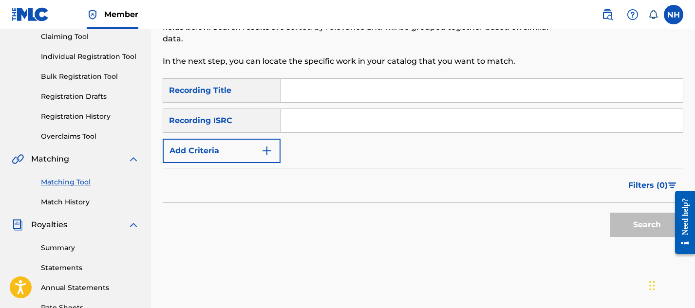
scroll to position [105, 0]
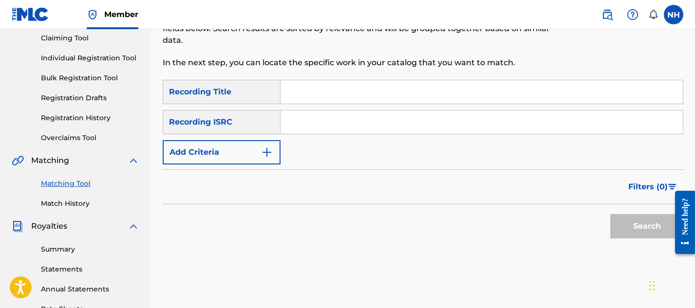
click at [361, 103] on input "Search Form" at bounding box center [482, 91] width 402 height 23
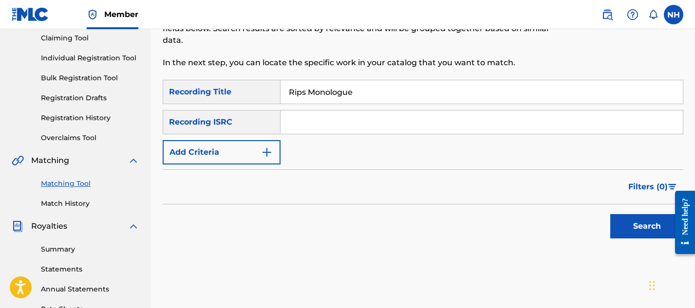
type input "Rips Monologue"
click at [315, 120] on input "Search Form" at bounding box center [482, 122] width 402 height 23
paste input "QZJG51943906"
type input "QZJG51943906"
click at [649, 228] on button "Search" at bounding box center [646, 226] width 73 height 24
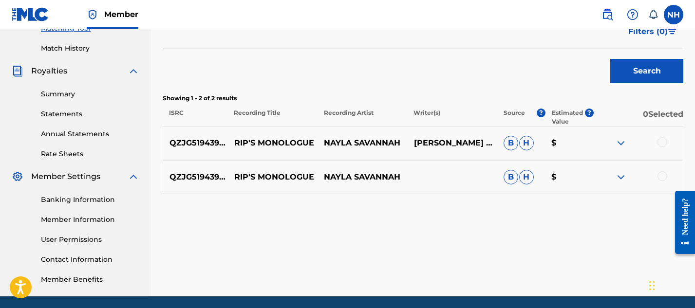
scroll to position [277, 0]
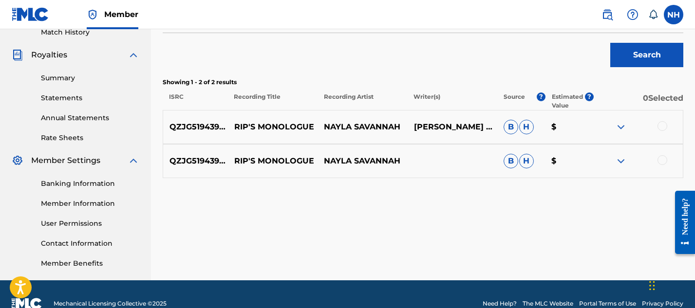
click at [664, 127] on div at bounding box center [662, 126] width 10 height 10
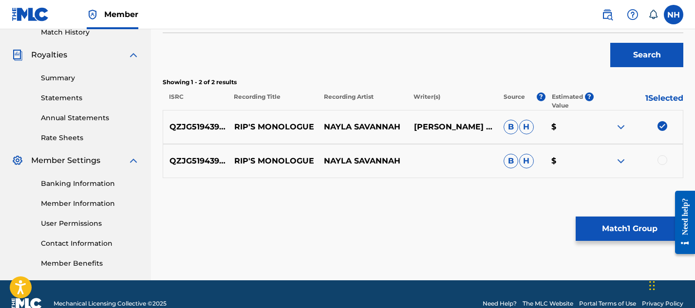
click at [663, 170] on div "QZJG51943906 RIP'S MONOLOGUE NAYLA SAVANNAH B H $" at bounding box center [423, 161] width 521 height 34
click at [663, 168] on div "QZJG51943906 RIP'S MONOLOGUE NAYLA SAVANNAH B H $" at bounding box center [423, 161] width 521 height 34
click at [659, 160] on div at bounding box center [662, 160] width 10 height 10
click at [625, 227] on button "Match 2 Groups" at bounding box center [630, 229] width 108 height 24
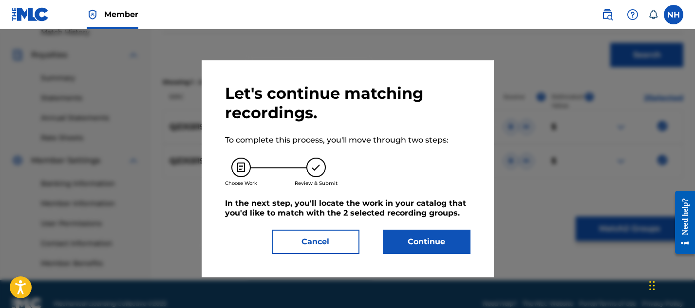
click at [400, 243] on button "Continue" at bounding box center [427, 242] width 88 height 24
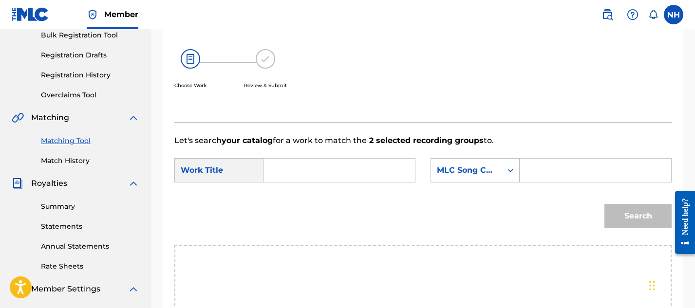
scroll to position [156, 0]
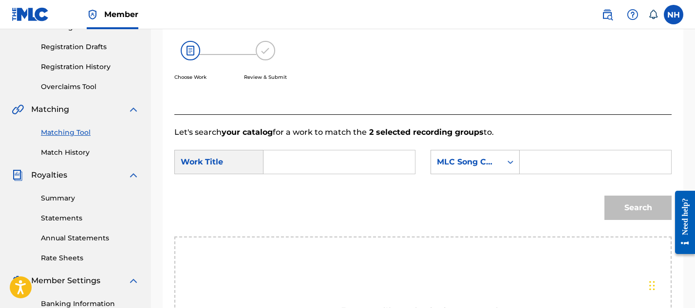
click at [284, 167] on input "Search Form" at bounding box center [339, 161] width 135 height 23
type input "P"
click at [288, 188] on div "rips monologue" at bounding box center [280, 184] width 17 height 18
type input "rips monologue"
click at [535, 158] on input "Search Form" at bounding box center [595, 161] width 135 height 23
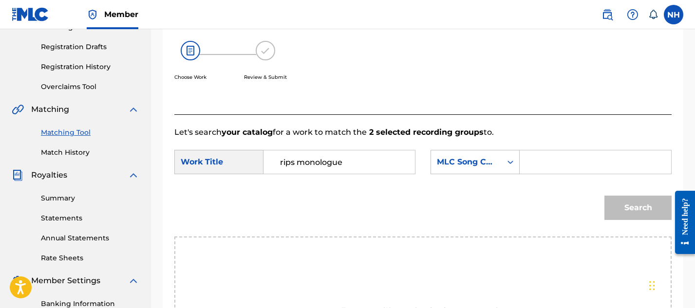
paste input "RN6H82"
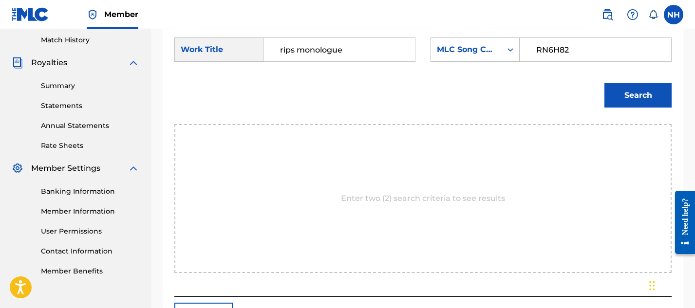
scroll to position [281, 0]
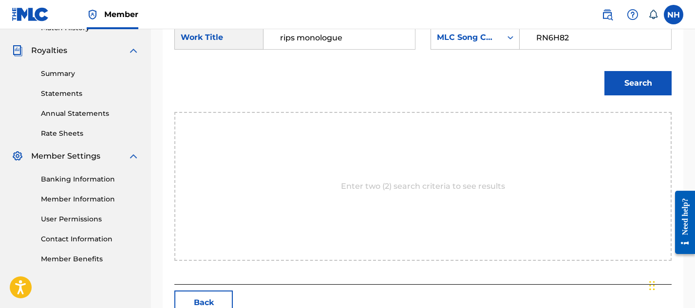
type input "RN6H82"
click at [622, 93] on button "Search" at bounding box center [637, 83] width 67 height 24
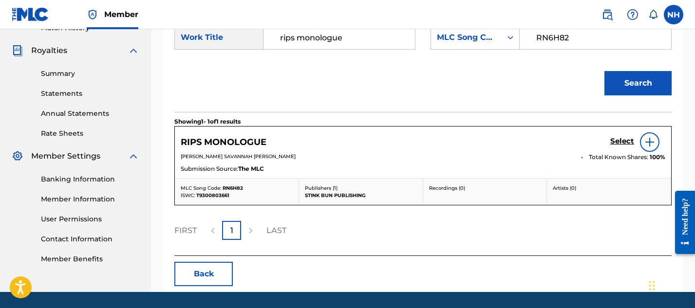
click at [617, 142] on h5 "Select" at bounding box center [622, 141] width 24 height 9
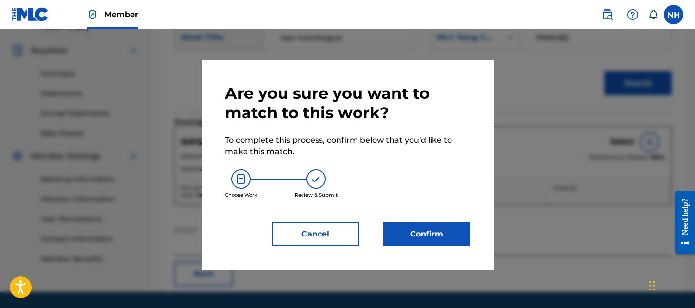
click at [440, 243] on button "Confirm" at bounding box center [427, 234] width 88 height 24
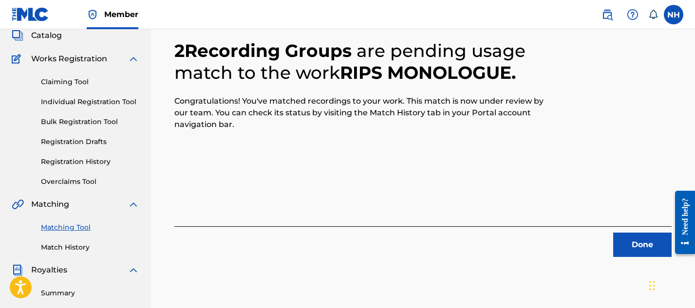
scroll to position [93, 0]
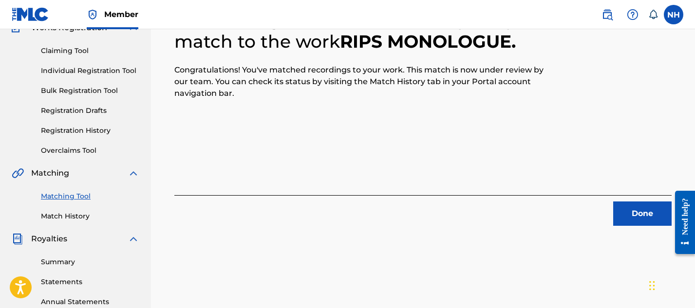
click at [638, 209] on button "Done" at bounding box center [642, 214] width 58 height 24
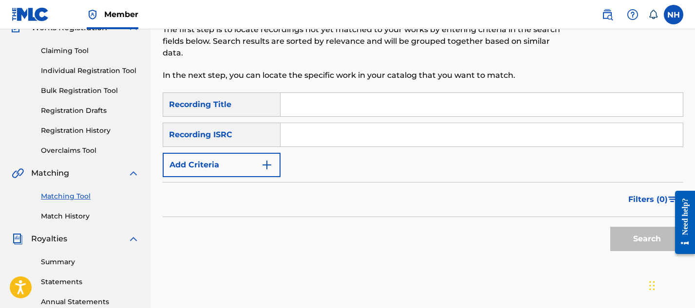
click at [330, 103] on input "Search Form" at bounding box center [482, 104] width 402 height 23
type input "Sketch"
click at [342, 134] on input "Search Form" at bounding box center [482, 134] width 402 height 23
paste input "QZJG51943907"
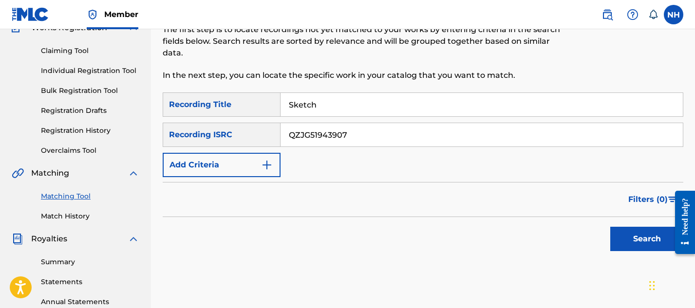
type input "QZJG51943907"
click at [619, 243] on button "Search" at bounding box center [646, 239] width 73 height 24
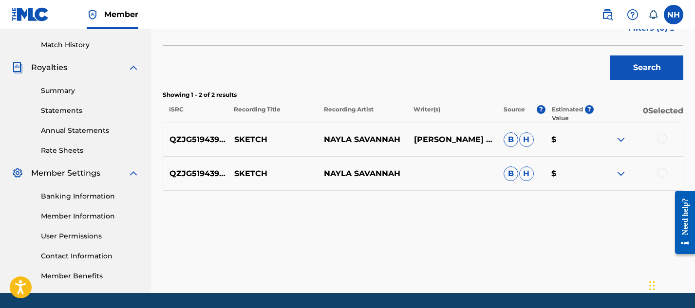
scroll to position [296, 0]
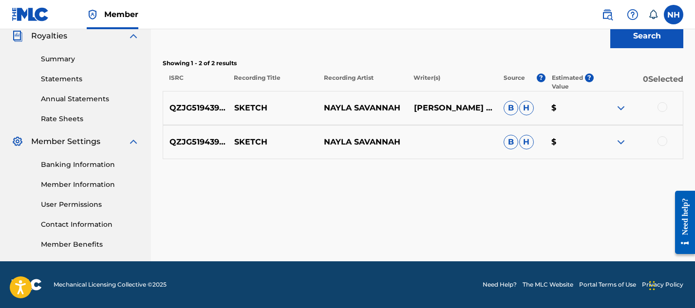
click at [662, 109] on div at bounding box center [662, 107] width 10 height 10
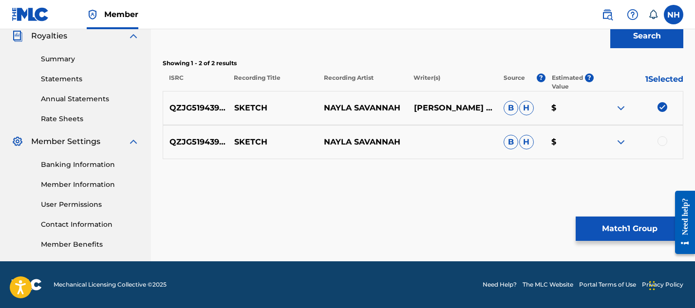
click at [664, 134] on div "QZJG51943907 SKETCH NAYLA SAVANNAH B H $" at bounding box center [423, 142] width 521 height 34
click at [667, 150] on div "QZJG51943907 SKETCH NAYLA SAVANNAH B H $" at bounding box center [423, 142] width 521 height 34
click at [662, 144] on div at bounding box center [662, 141] width 10 height 10
click at [635, 234] on button "Match 2 Groups" at bounding box center [630, 229] width 108 height 24
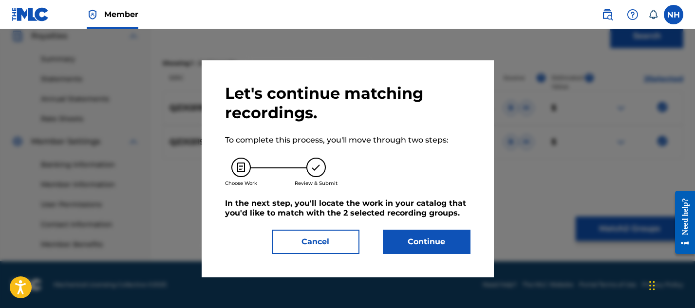
click at [428, 237] on button "Continue" at bounding box center [427, 242] width 88 height 24
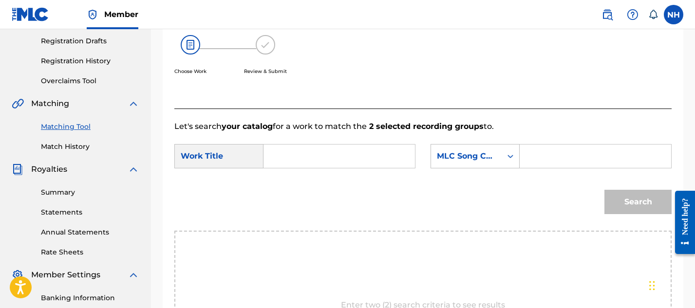
scroll to position [155, 0]
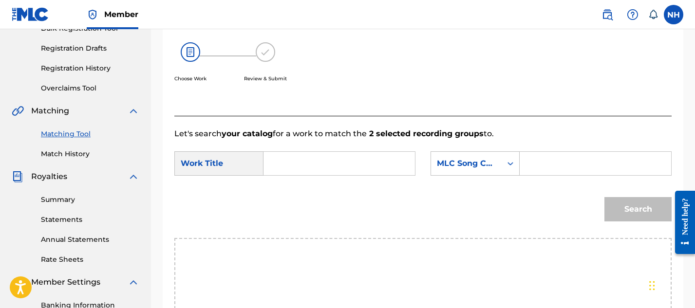
click at [299, 163] on input "Search Form" at bounding box center [339, 163] width 135 height 23
type input "sketch"
click at [576, 173] on input "Search Form" at bounding box center [595, 163] width 135 height 23
paste input "S736FW"
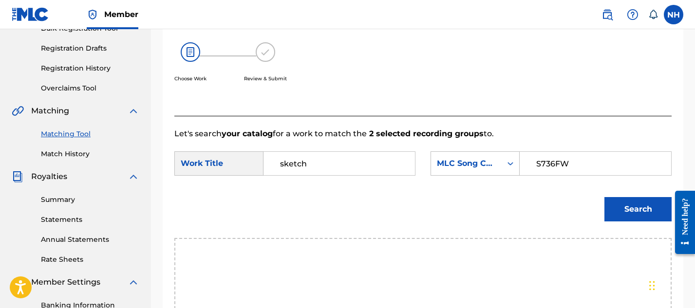
type input "S736FW"
click at [629, 203] on button "Search" at bounding box center [637, 209] width 67 height 24
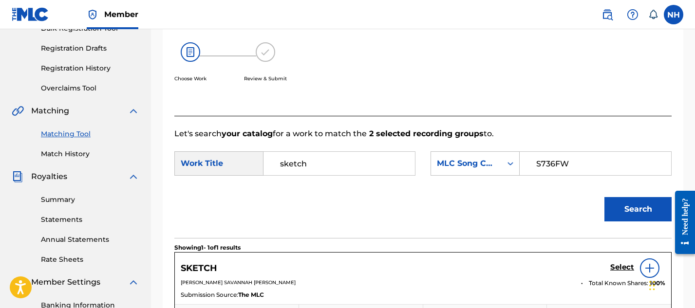
scroll to position [297, 0]
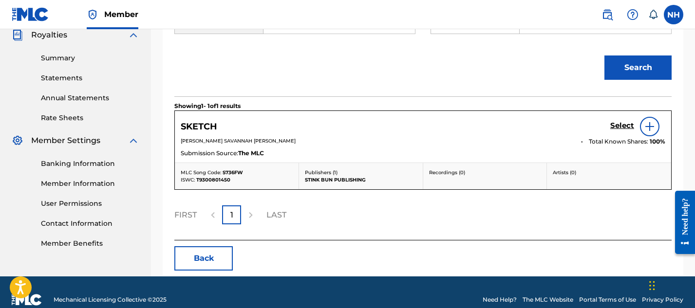
click at [620, 124] on h5 "Select" at bounding box center [622, 125] width 24 height 9
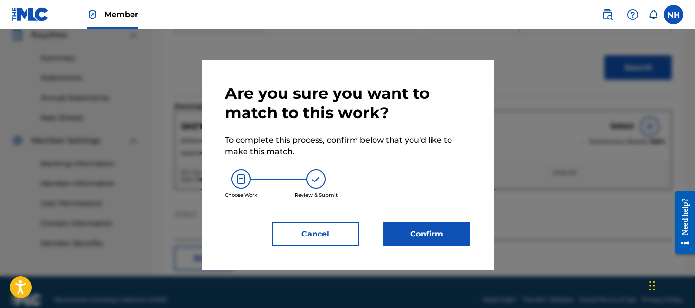
click at [415, 233] on button "Confirm" at bounding box center [427, 234] width 88 height 24
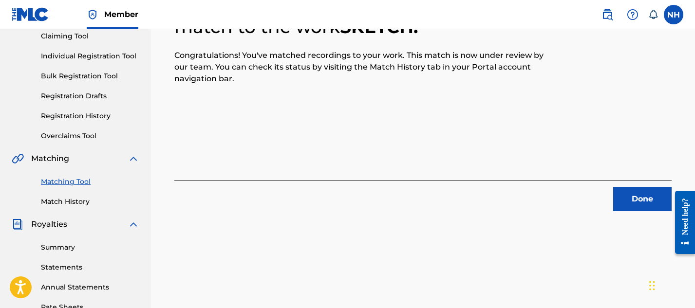
scroll to position [122, 0]
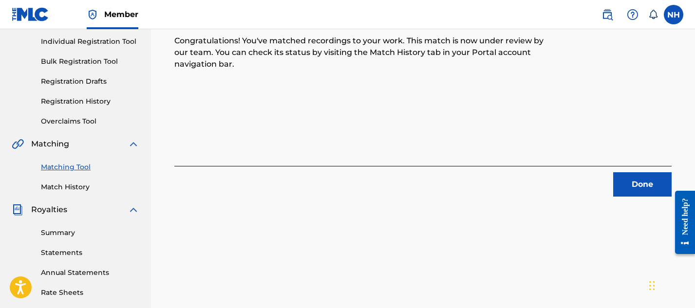
click at [641, 185] on button "Done" at bounding box center [642, 184] width 58 height 24
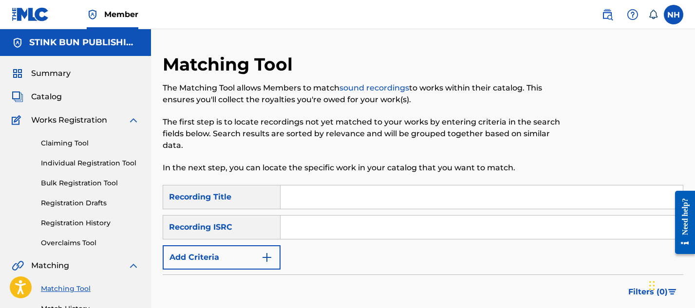
scroll to position [17, 0]
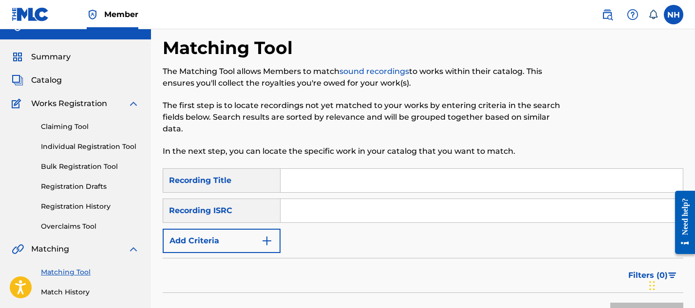
click at [48, 82] on span "Catalog" at bounding box center [46, 81] width 31 height 12
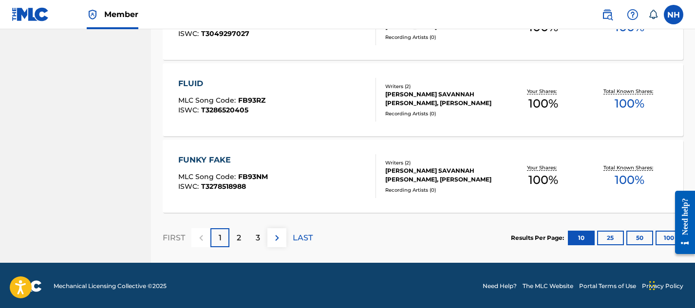
scroll to position [806, 0]
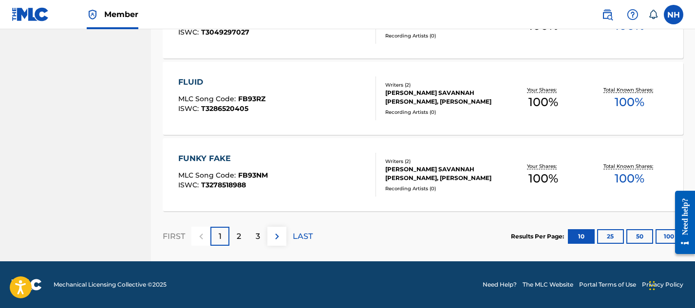
click at [253, 234] on div "3" at bounding box center [257, 236] width 19 height 19
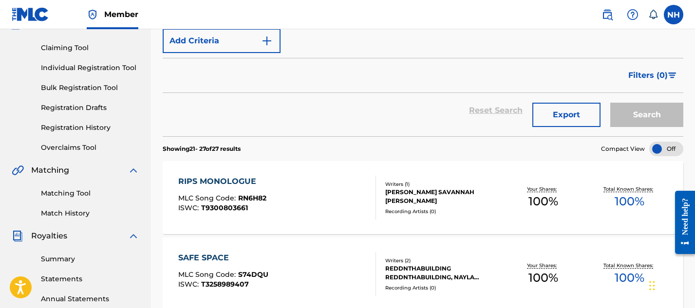
scroll to position [577, 0]
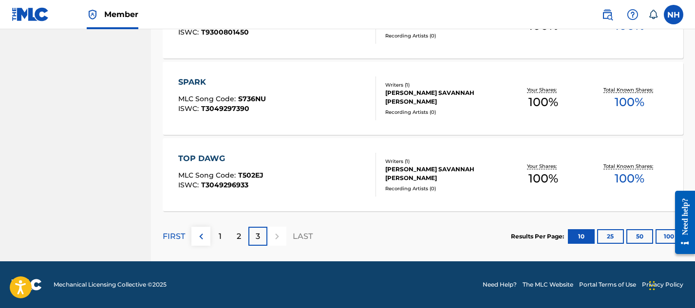
click at [241, 237] on p "2" at bounding box center [239, 237] width 4 height 12
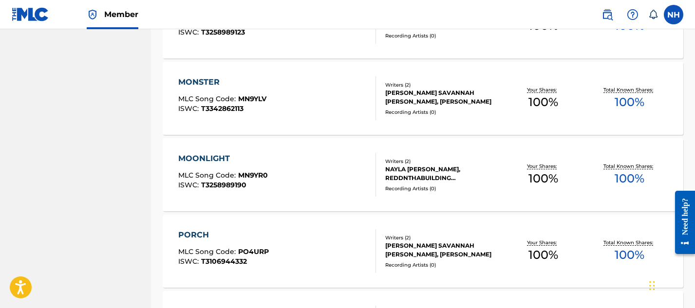
scroll to position [555, 0]
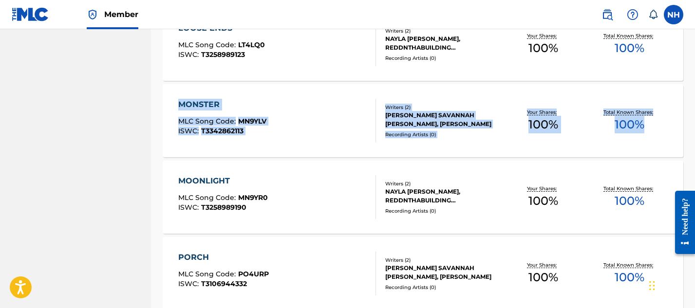
click at [192, 102] on div "MONSTER" at bounding box center [222, 105] width 88 height 12
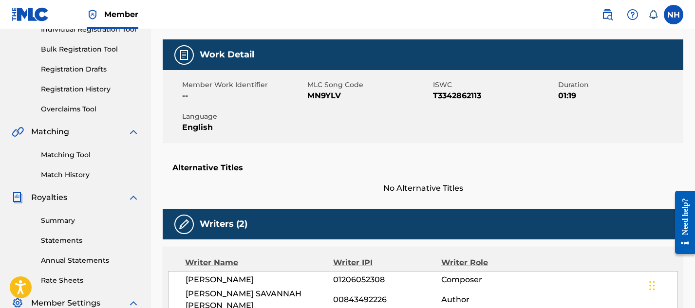
scroll to position [149, 0]
